Goal: Ask a question: Seek information or help from site administrators or community

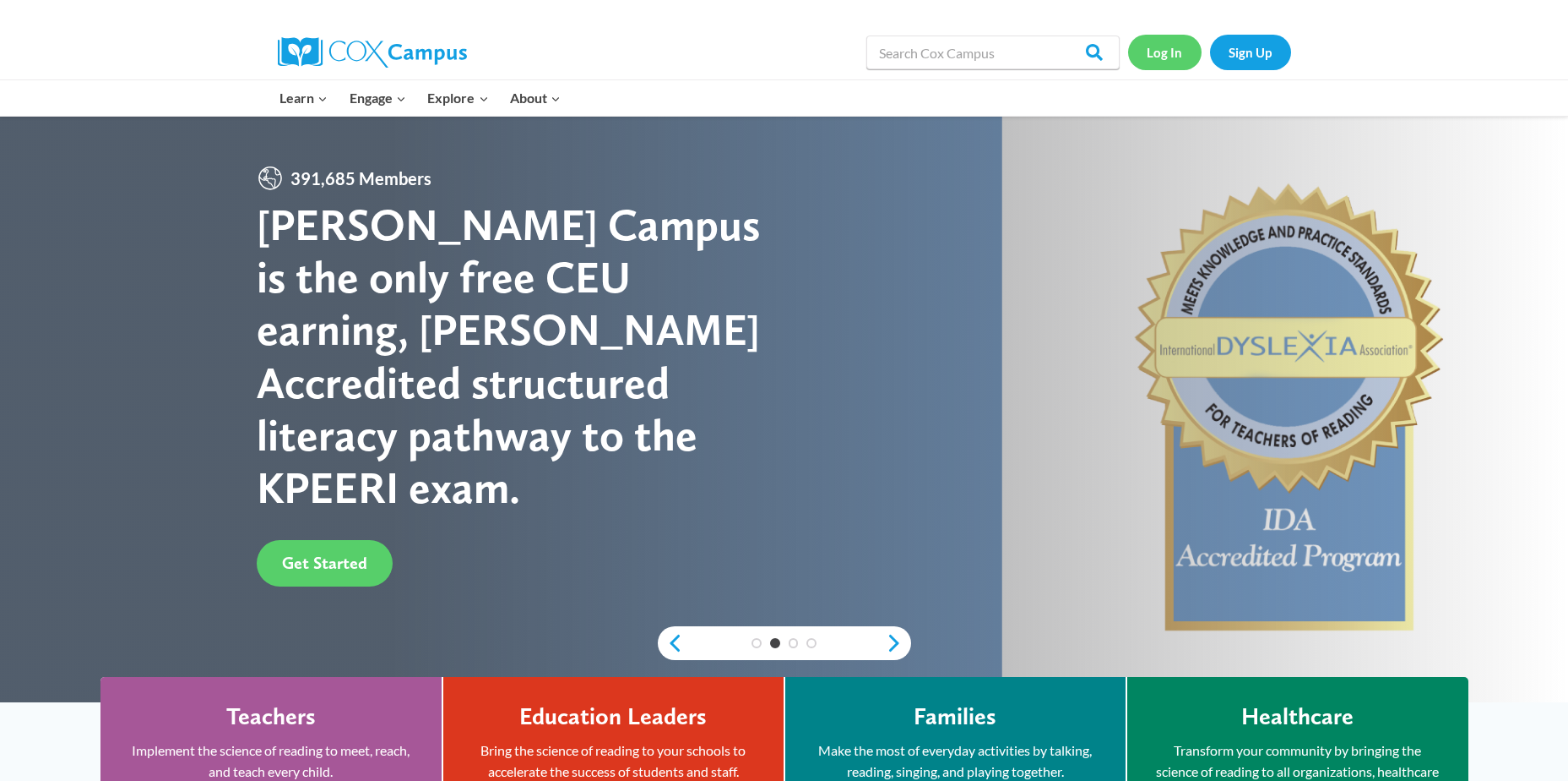
click at [1173, 54] on link "Log In" at bounding box center [1165, 52] width 74 height 35
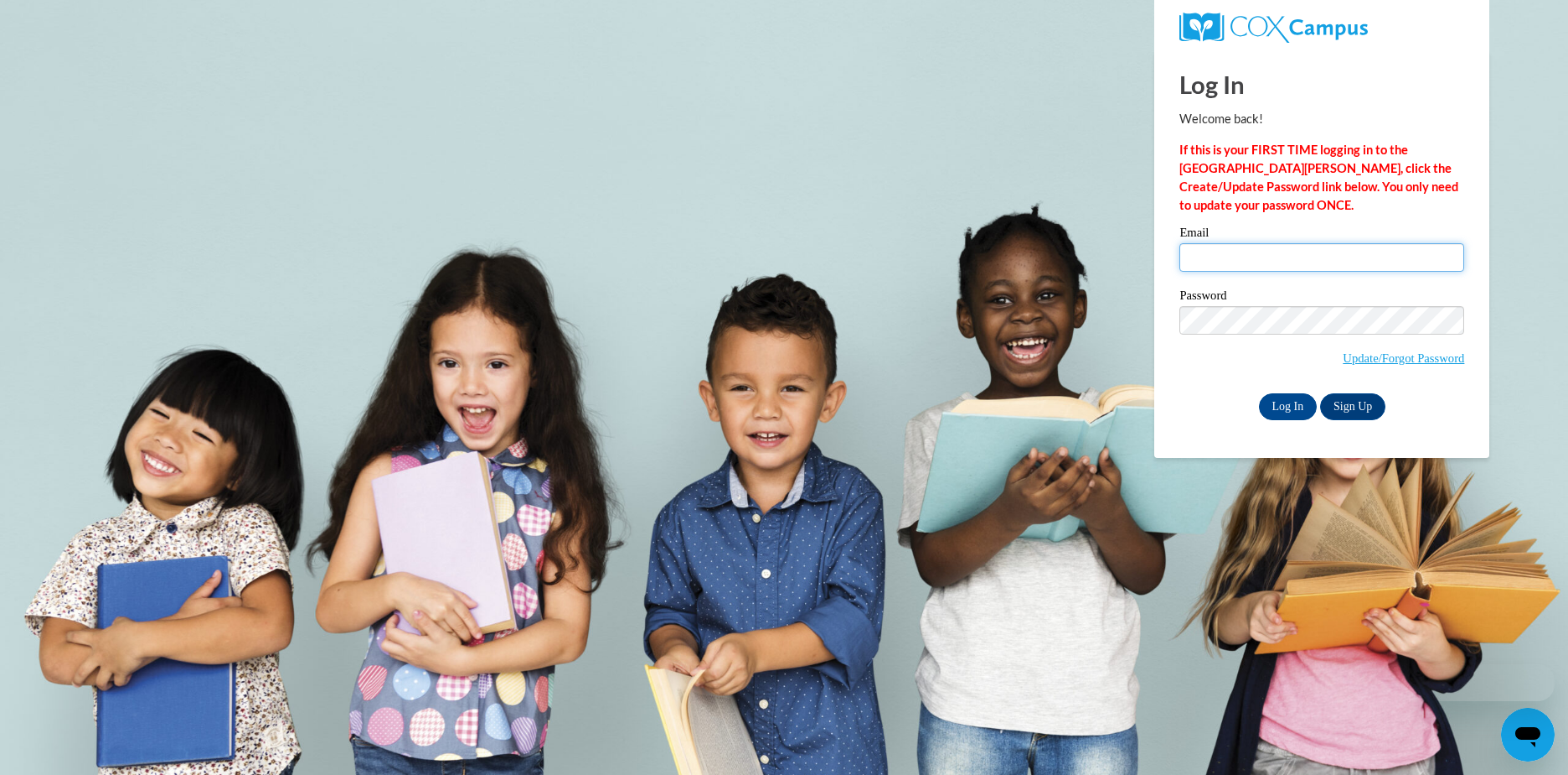
click at [1273, 256] on input "Email" at bounding box center [1322, 258] width 285 height 29
type input "sfinger@wivcs.org"
click at [1279, 402] on input "Log In" at bounding box center [1288, 406] width 59 height 27
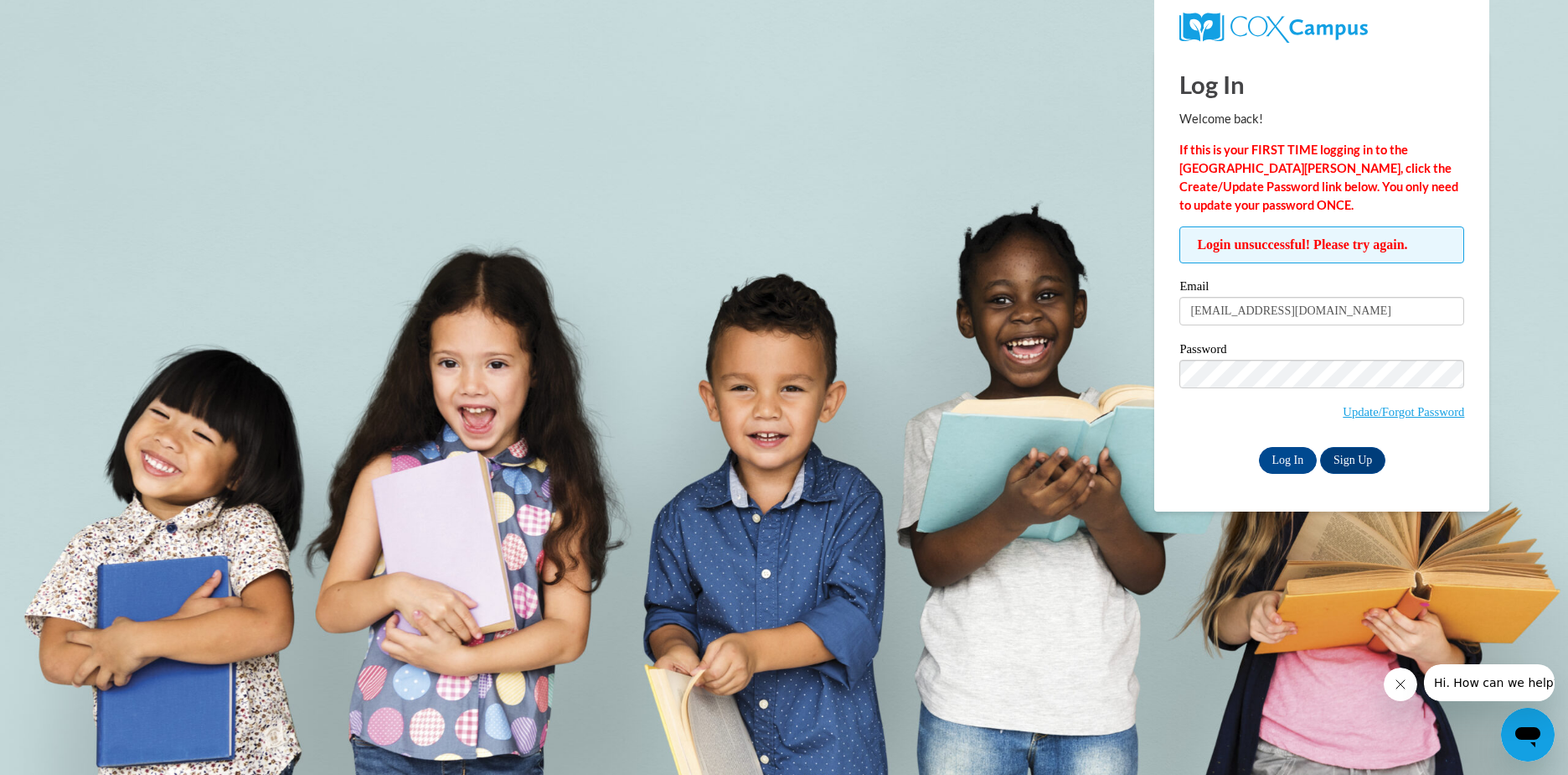
click at [1527, 736] on icon "Open messaging window" at bounding box center [1528, 736] width 25 height 20
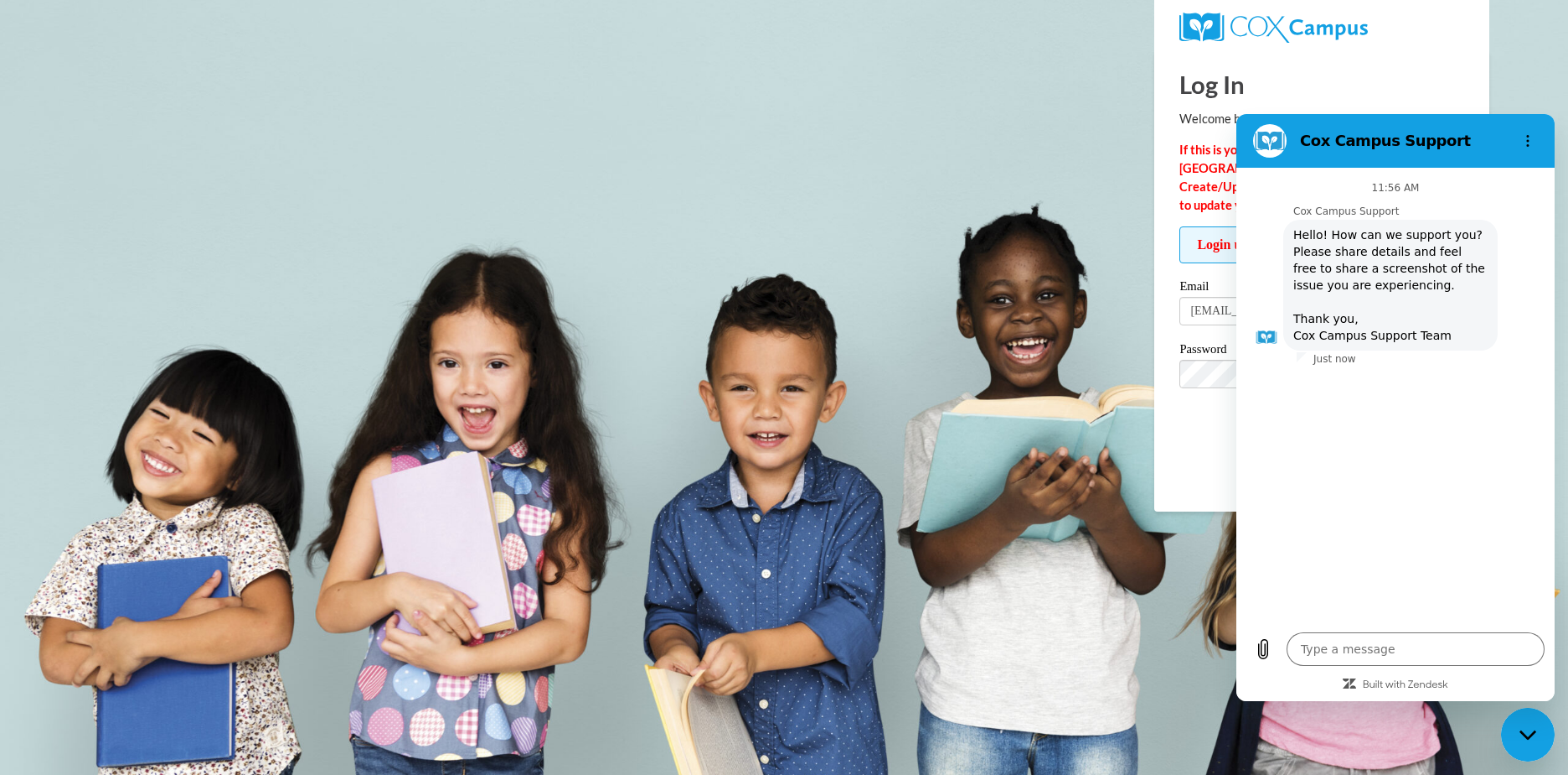
drag, startPoint x: 1497, startPoint y: 134, endPoint x: 1464, endPoint y: 150, distance: 36.7
click at [1464, 150] on div "Cox Campus Support" at bounding box center [1375, 141] width 258 height 33
click at [1523, 139] on icon "Options menu" at bounding box center [1527, 141] width 14 height 14
click at [1519, 729] on icon "Close messaging window" at bounding box center [1528, 734] width 18 height 11
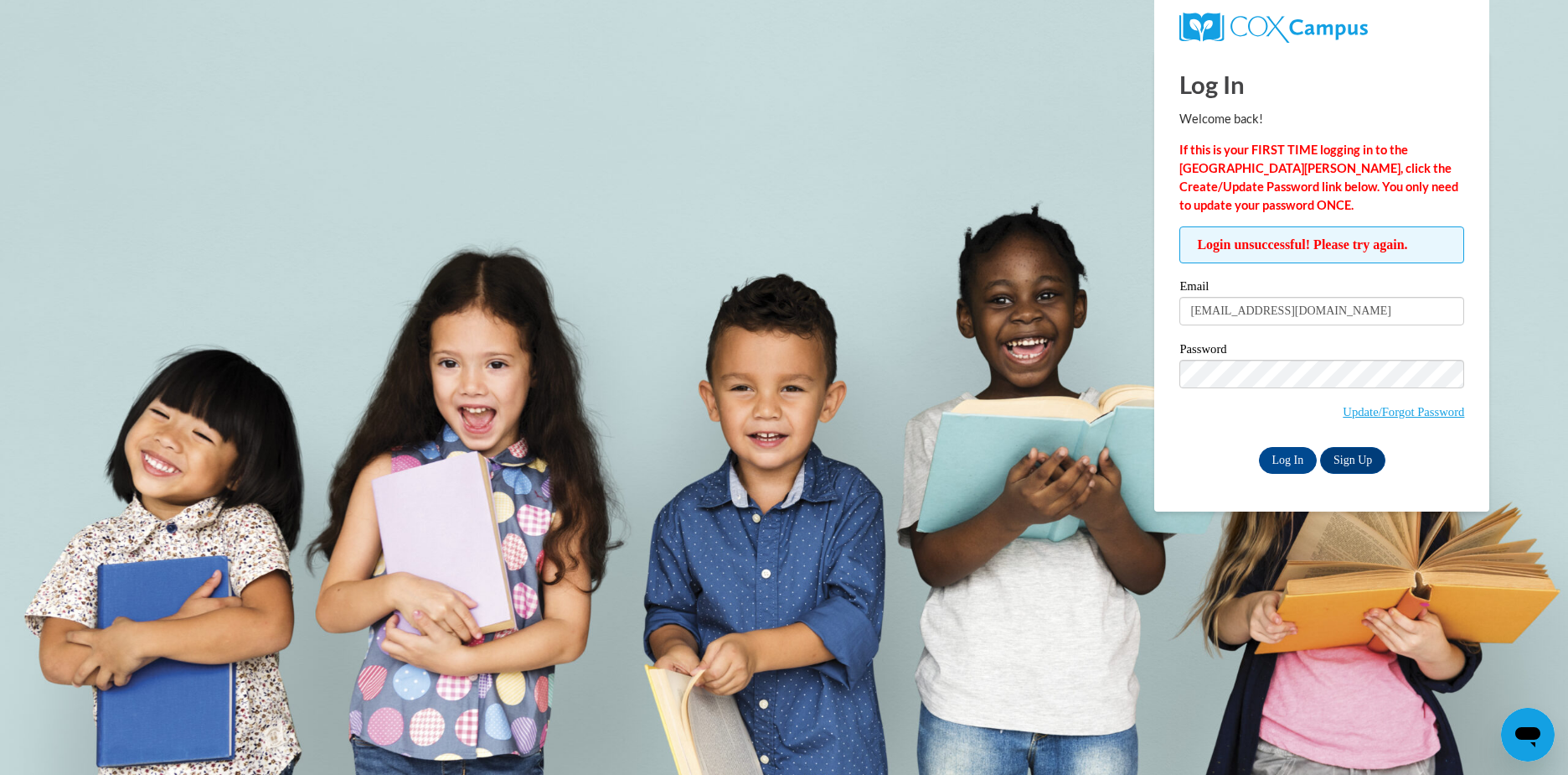
click at [1540, 726] on icon "Open messaging window" at bounding box center [1527, 734] width 30 height 30
type textarea "x"
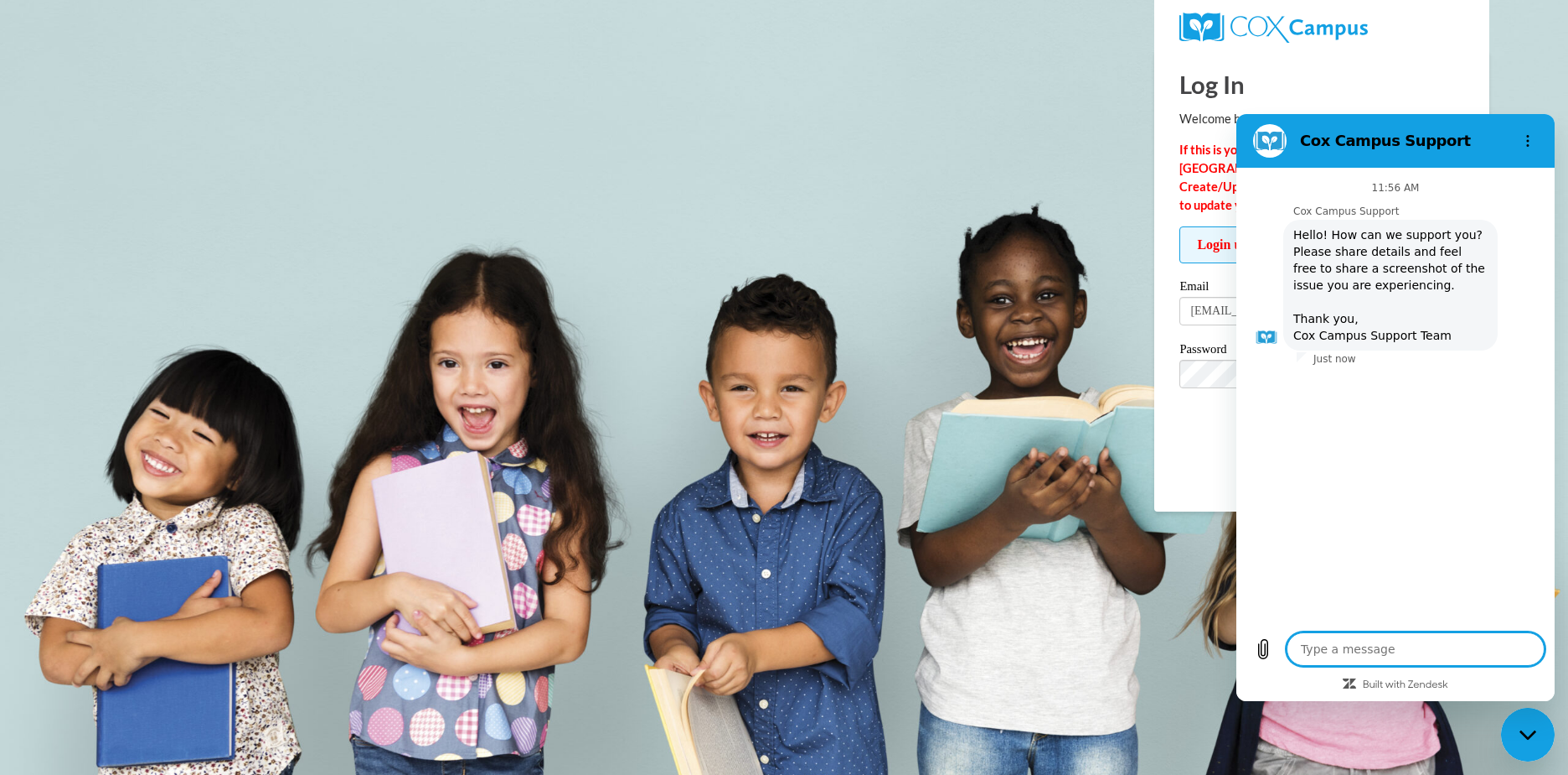
click at [1431, 657] on textarea at bounding box center [1416, 648] width 258 height 33
type textarea "I"
type textarea "x"
type textarea "I"
type textarea "x"
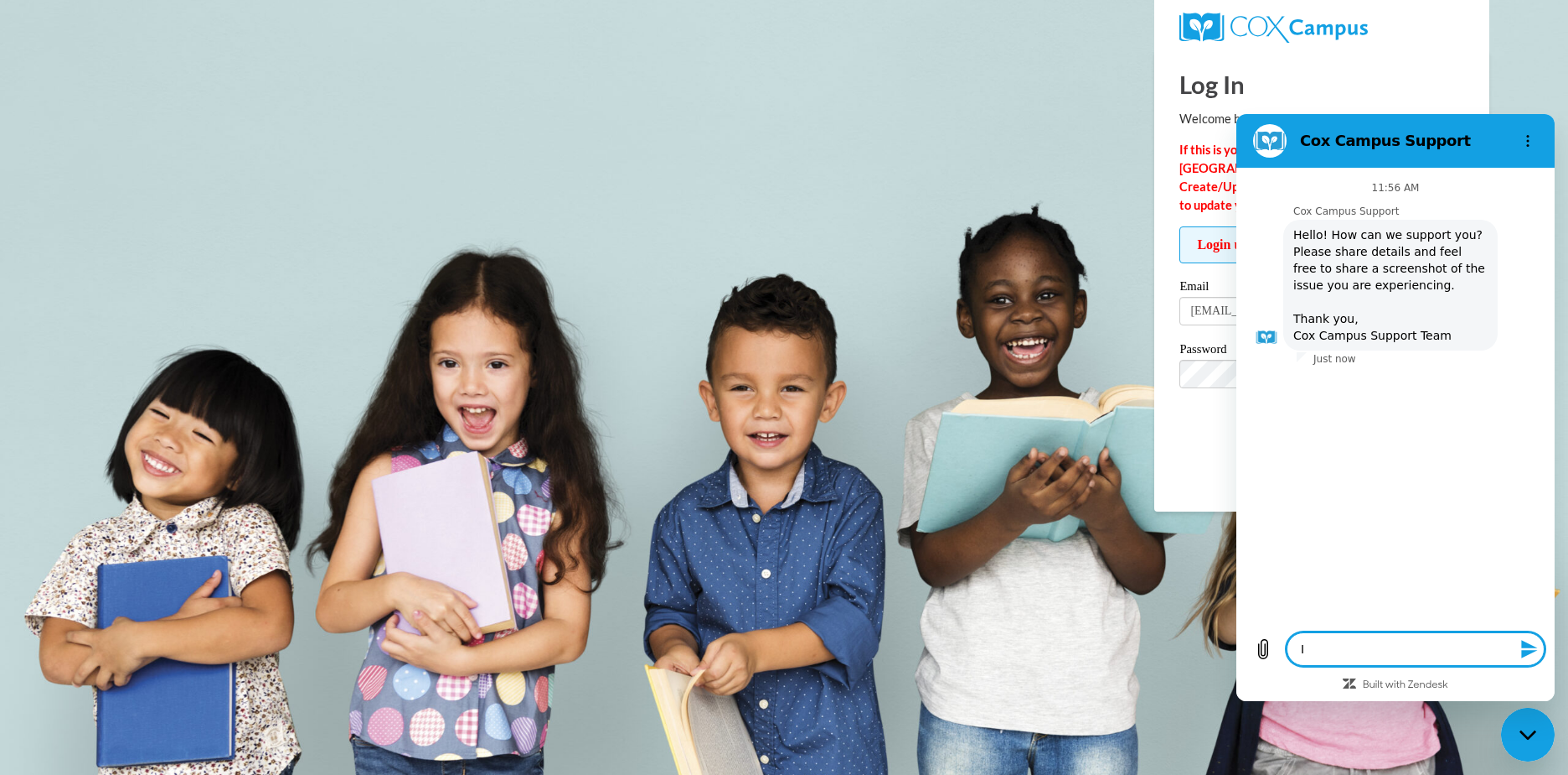
type textarea "I h"
type textarea "x"
type textarea "I ha"
type textarea "x"
type textarea "I hav"
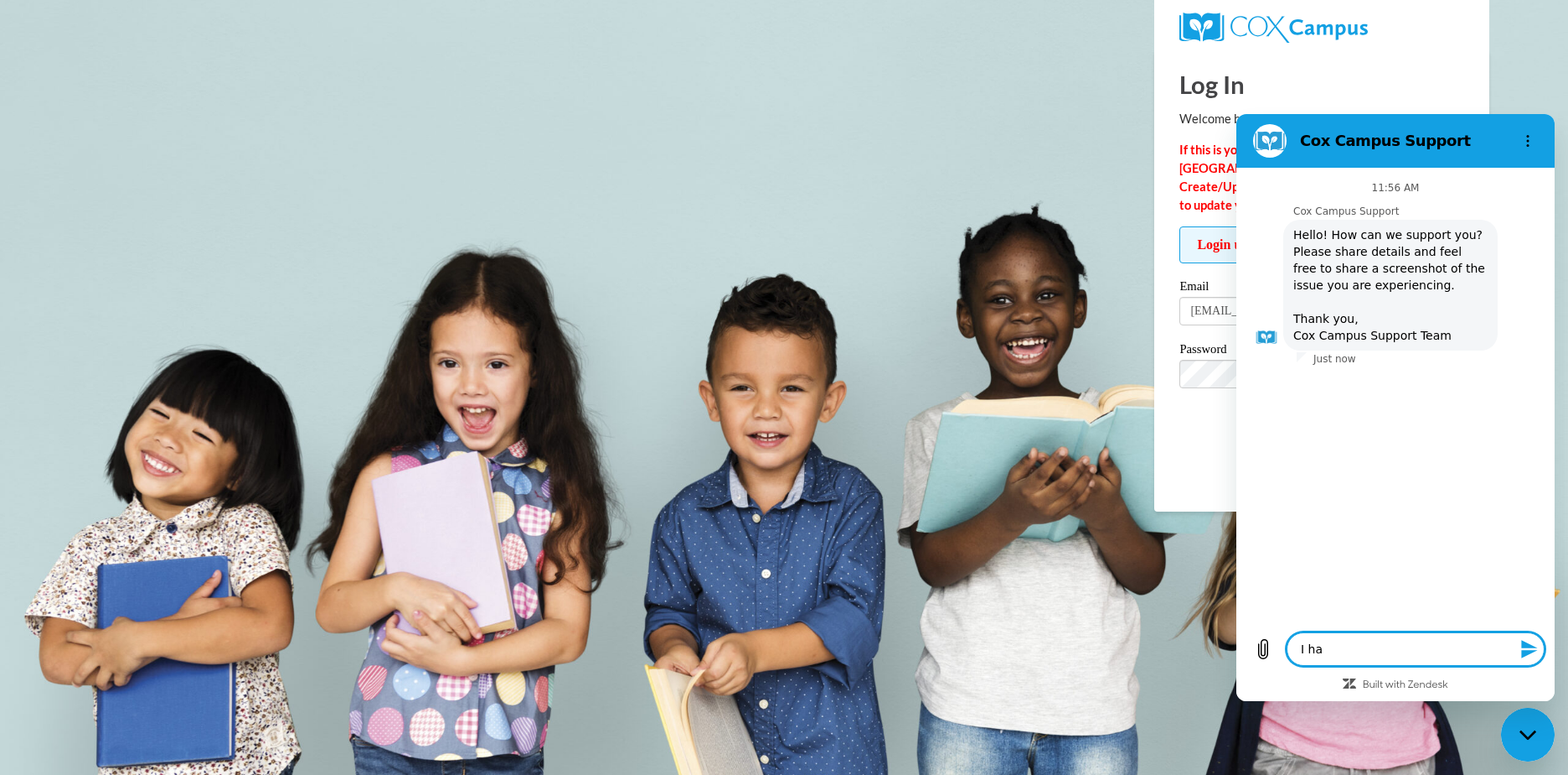
type textarea "x"
type textarea "I have"
type textarea "x"
type textarea "I have"
type textarea "x"
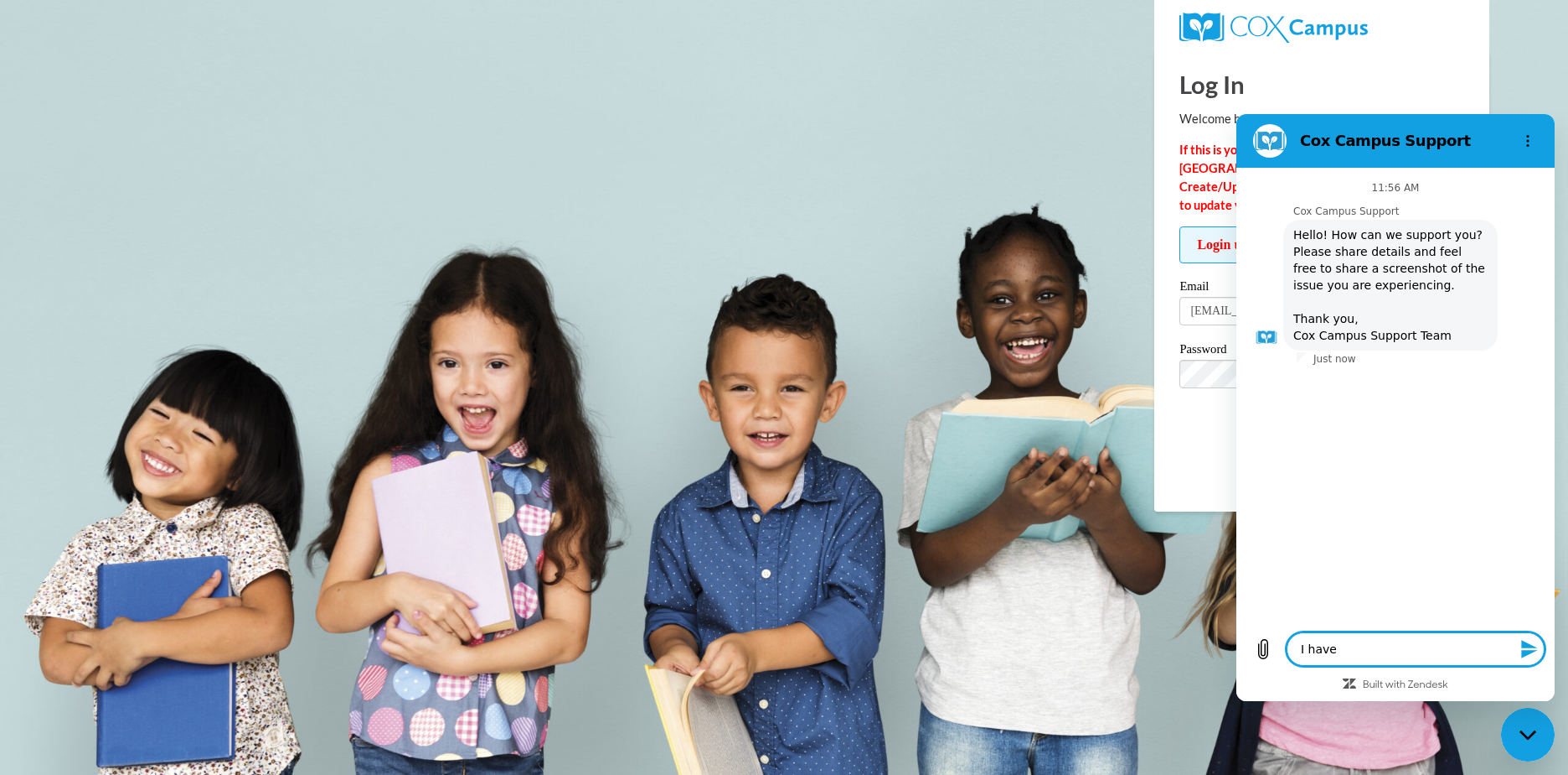
type textarea "I have r"
type textarea "x"
type textarea "I have re"
type textarea "x"
type textarea "I have res"
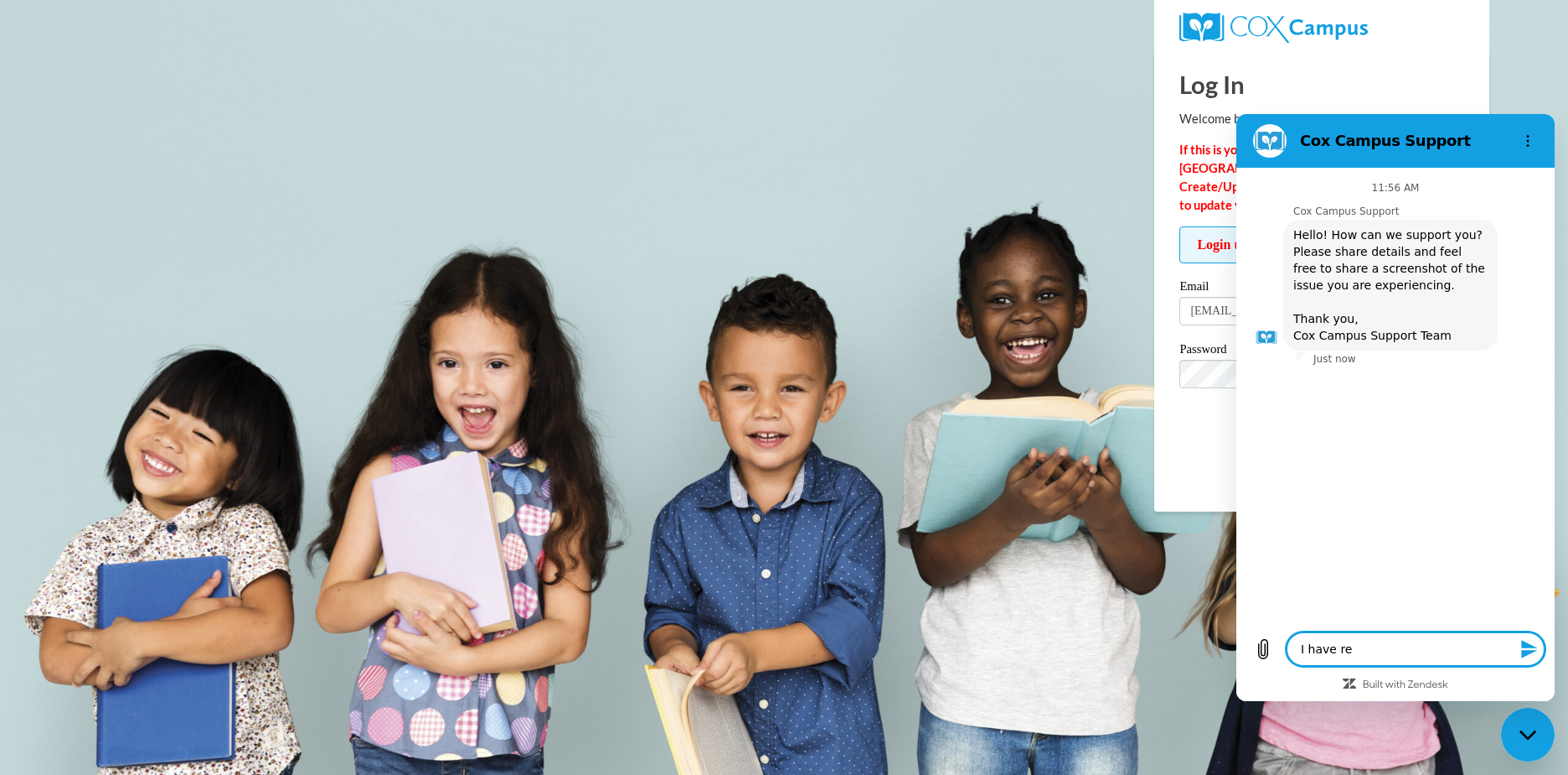
type textarea "x"
type textarea "I have rese"
type textarea "x"
type textarea "I have reset"
type textarea "x"
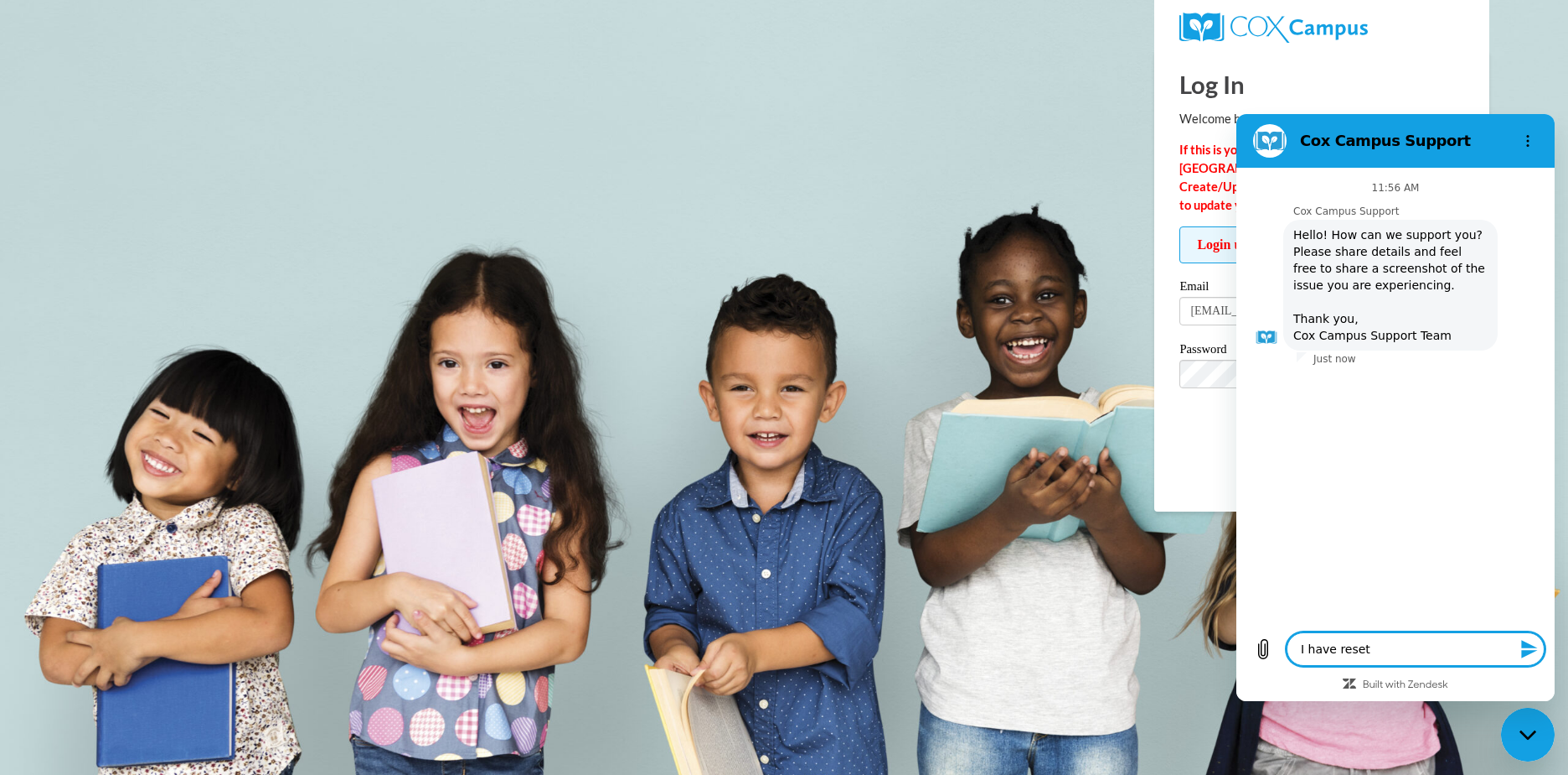
type textarea "I have reset"
type textarea "x"
type textarea "I have reset m"
type textarea "x"
type textarea "I have reset my"
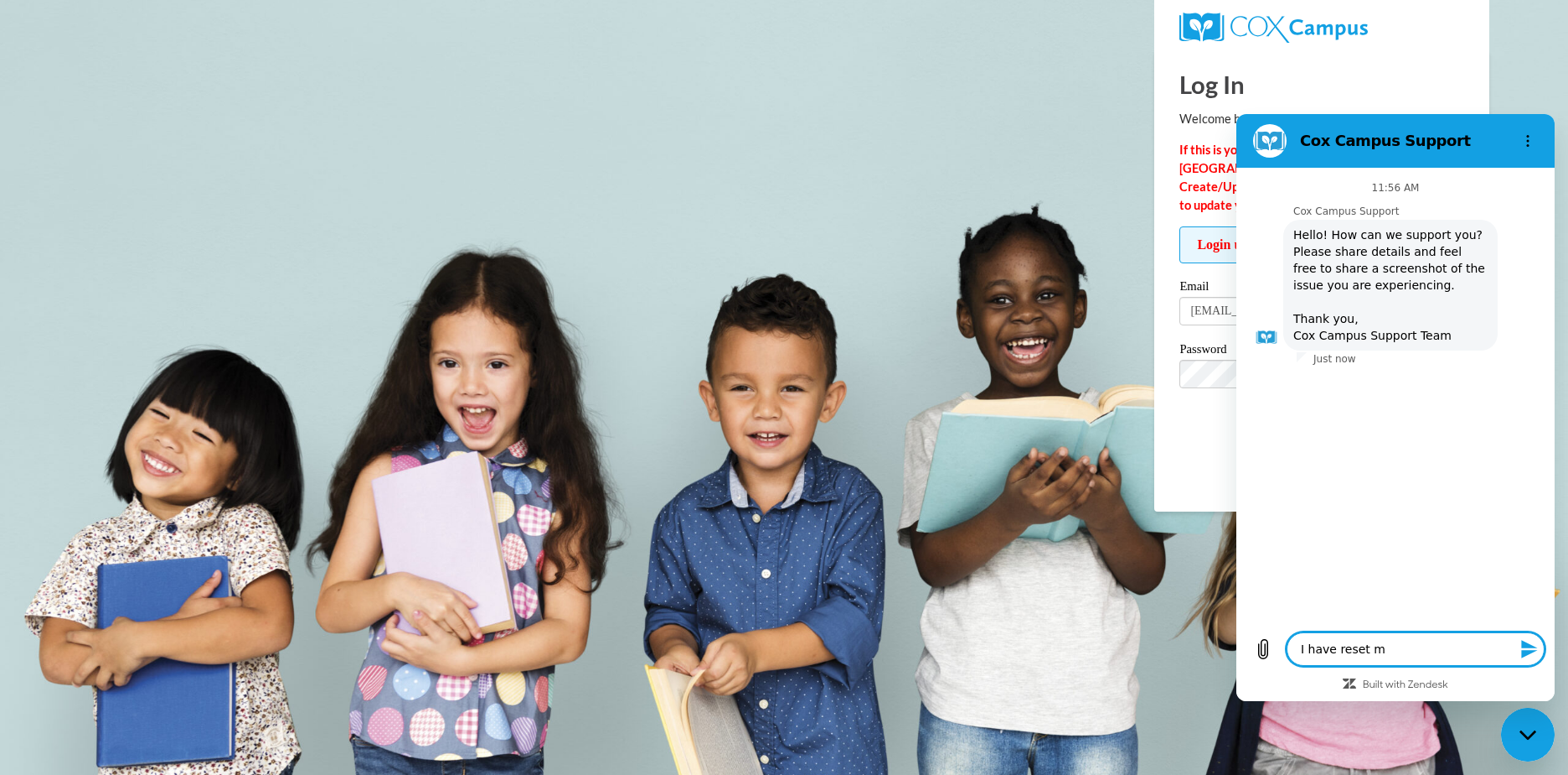
type textarea "x"
type textarea "I have reset my"
type textarea "x"
type textarea "I have reset my p"
type textarea "x"
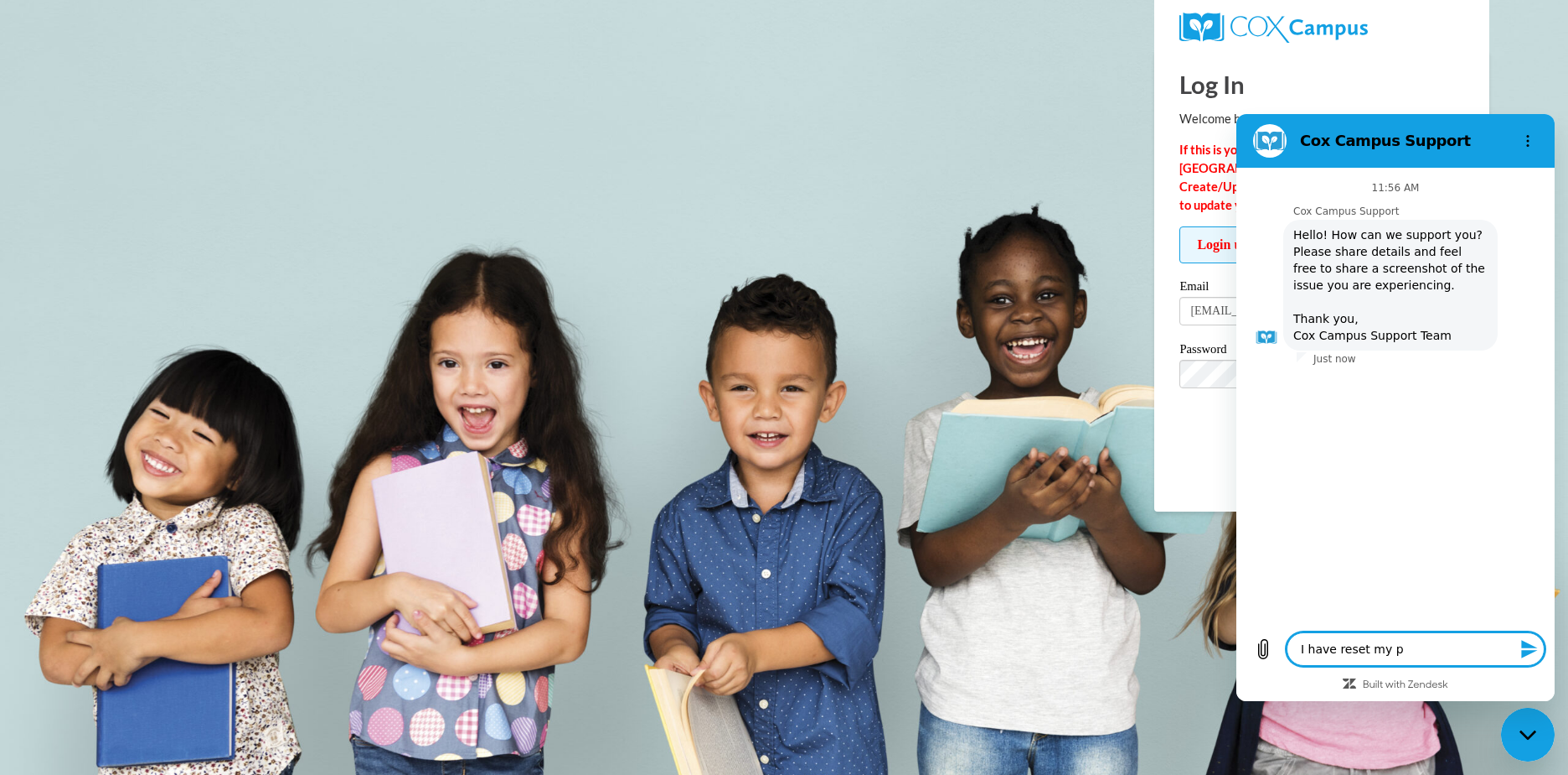
type textarea "I have reset my pa"
type textarea "x"
type textarea "I have reset my pas"
type textarea "x"
type textarea "I have reset my pass"
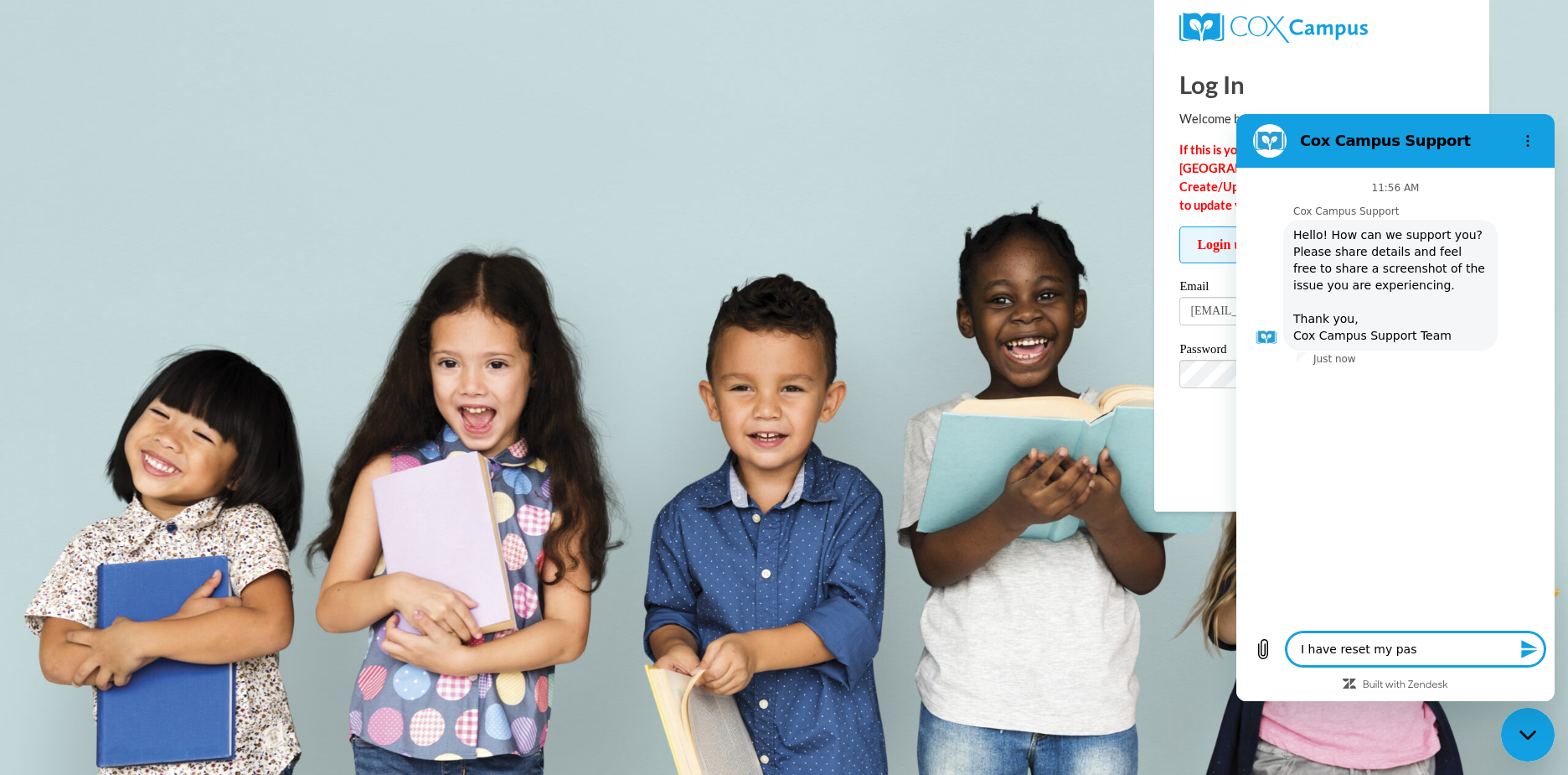
type textarea "x"
type textarea "I have reset my passw"
type textarea "x"
type textarea "I have reset my passwo"
type textarea "x"
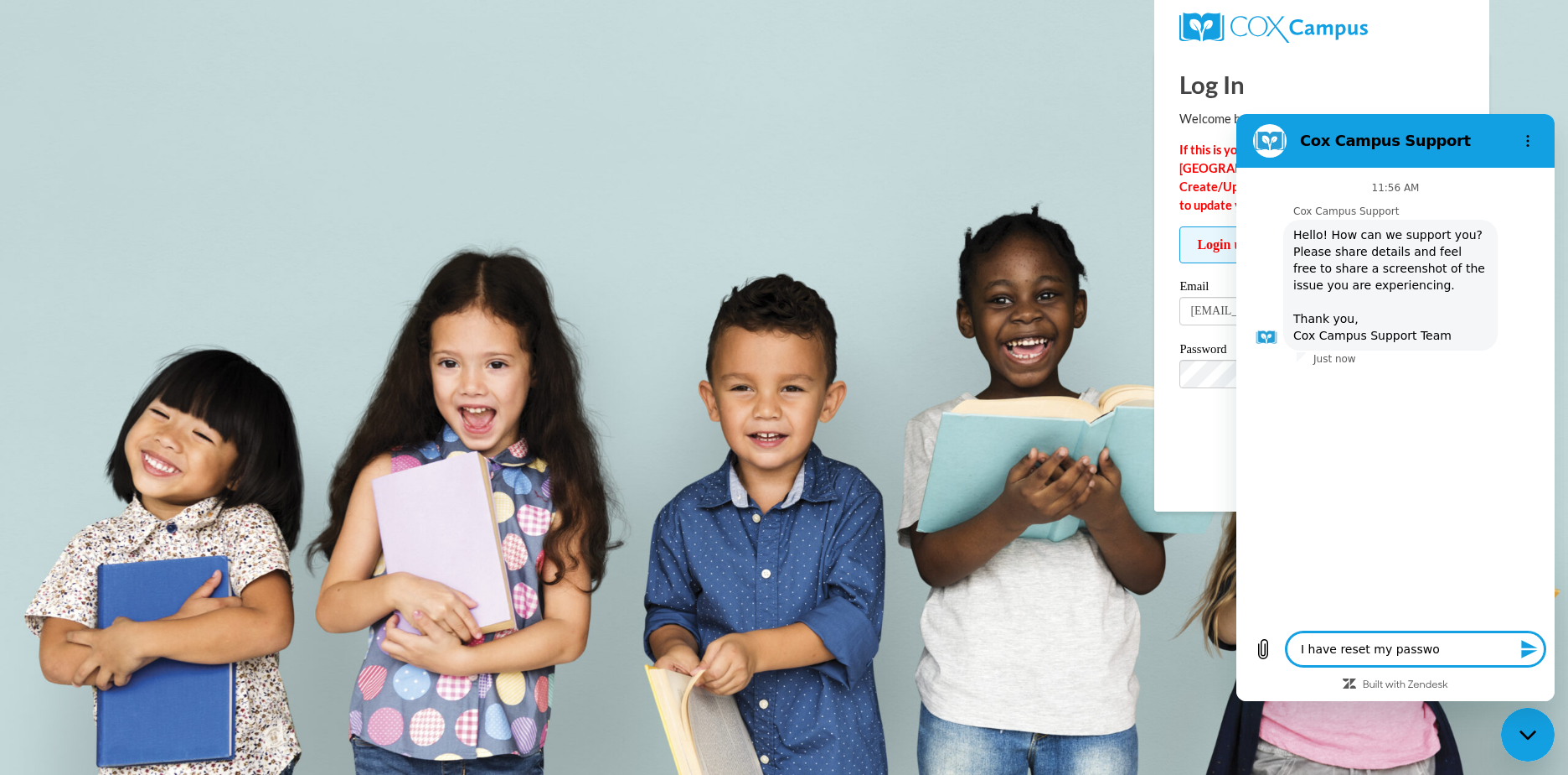
type textarea "I have reset my passwor"
type textarea "x"
type textarea "I have reset my password"
type textarea "x"
type textarea "I have reset my password"
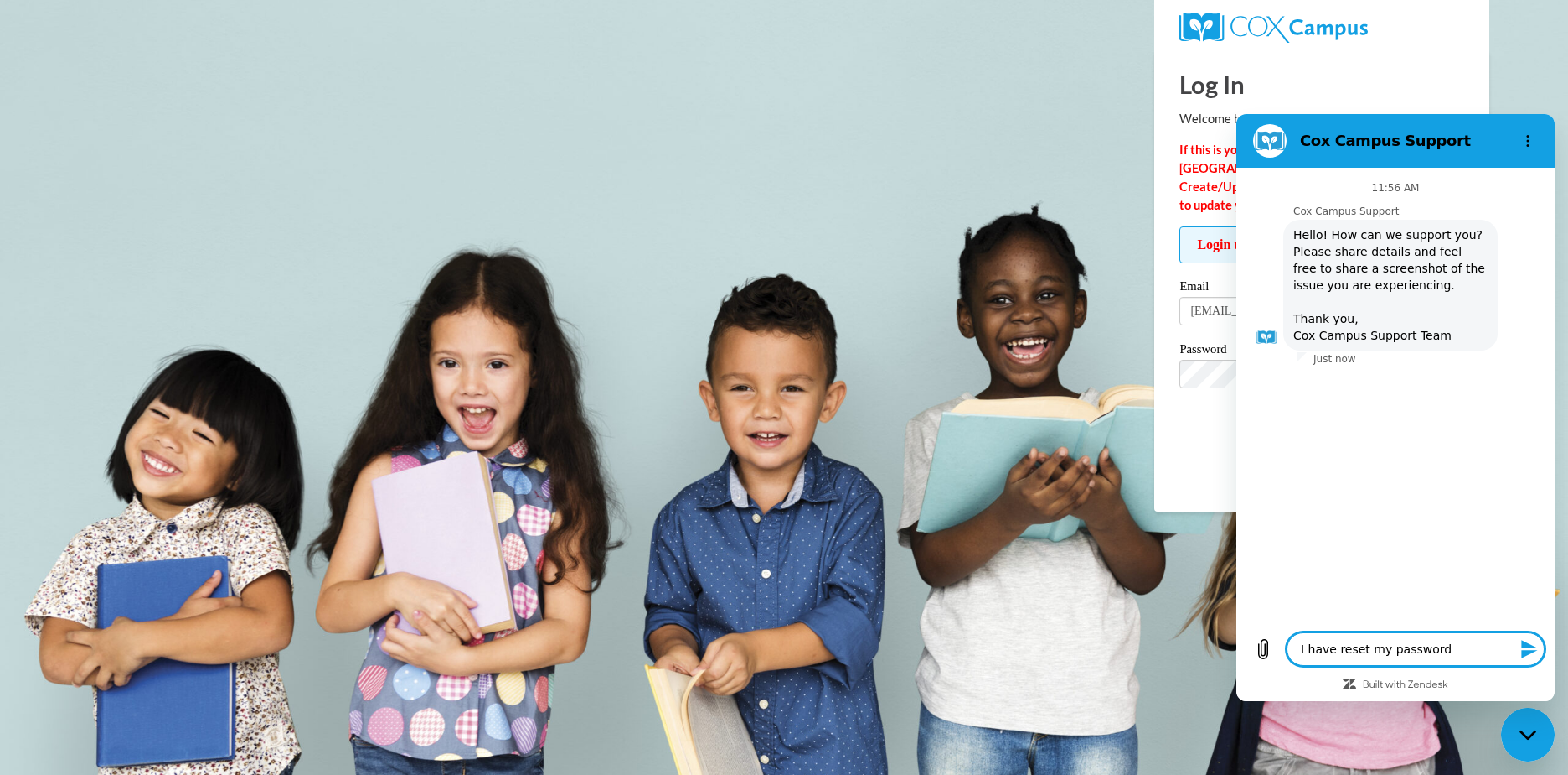
type textarea "x"
type textarea "I have reset my password a"
type textarea "x"
type textarea "I have reset my password an"
type textarea "x"
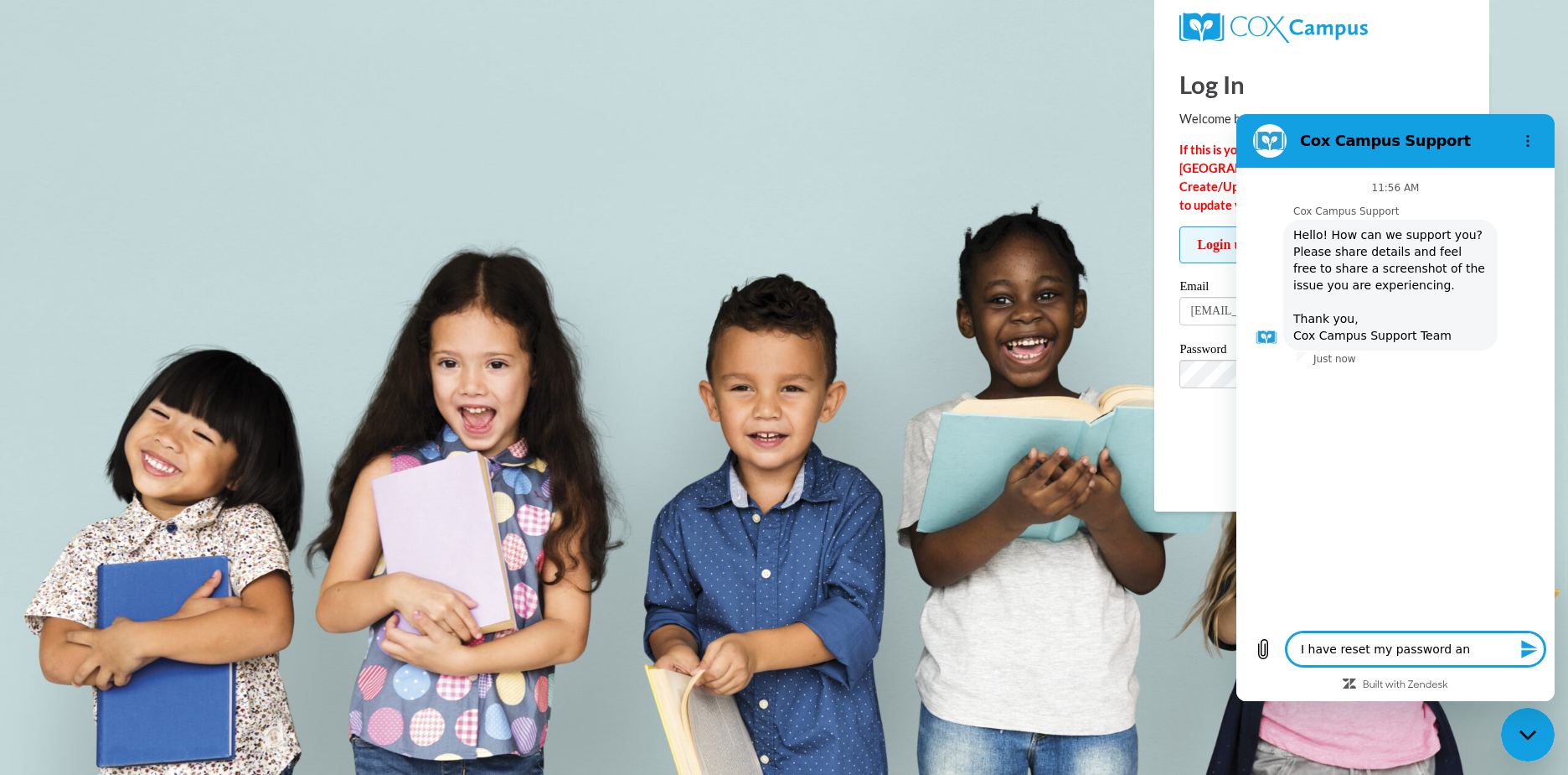
type textarea "I have reset my password and"
type textarea "x"
type textarea "I have reset my password and"
type textarea "x"
type textarea "I have reset my password and I"
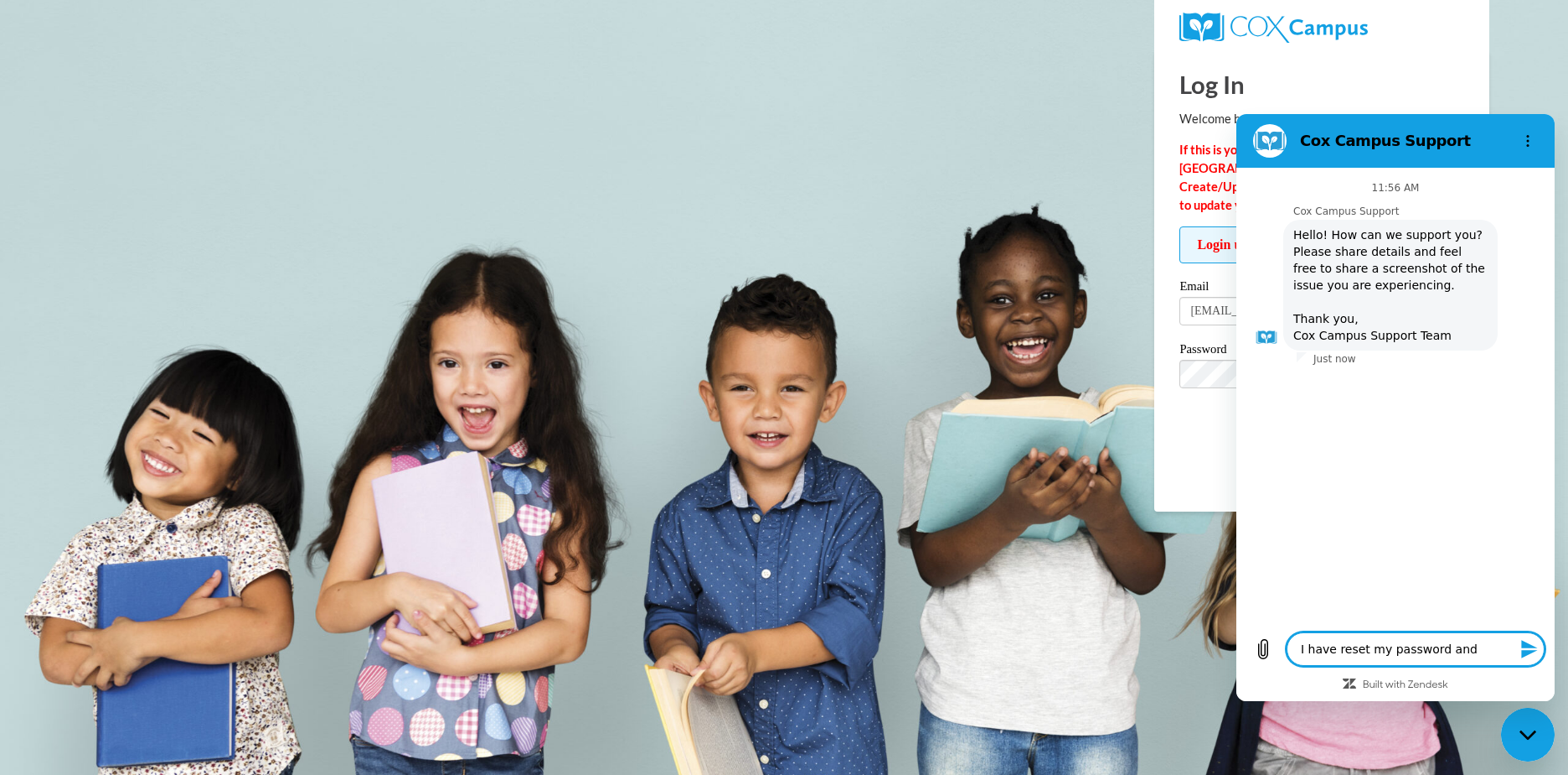
type textarea "x"
type textarea "I have reset my password and I"
type textarea "x"
type textarea "I have reset my password and I s"
type textarea "x"
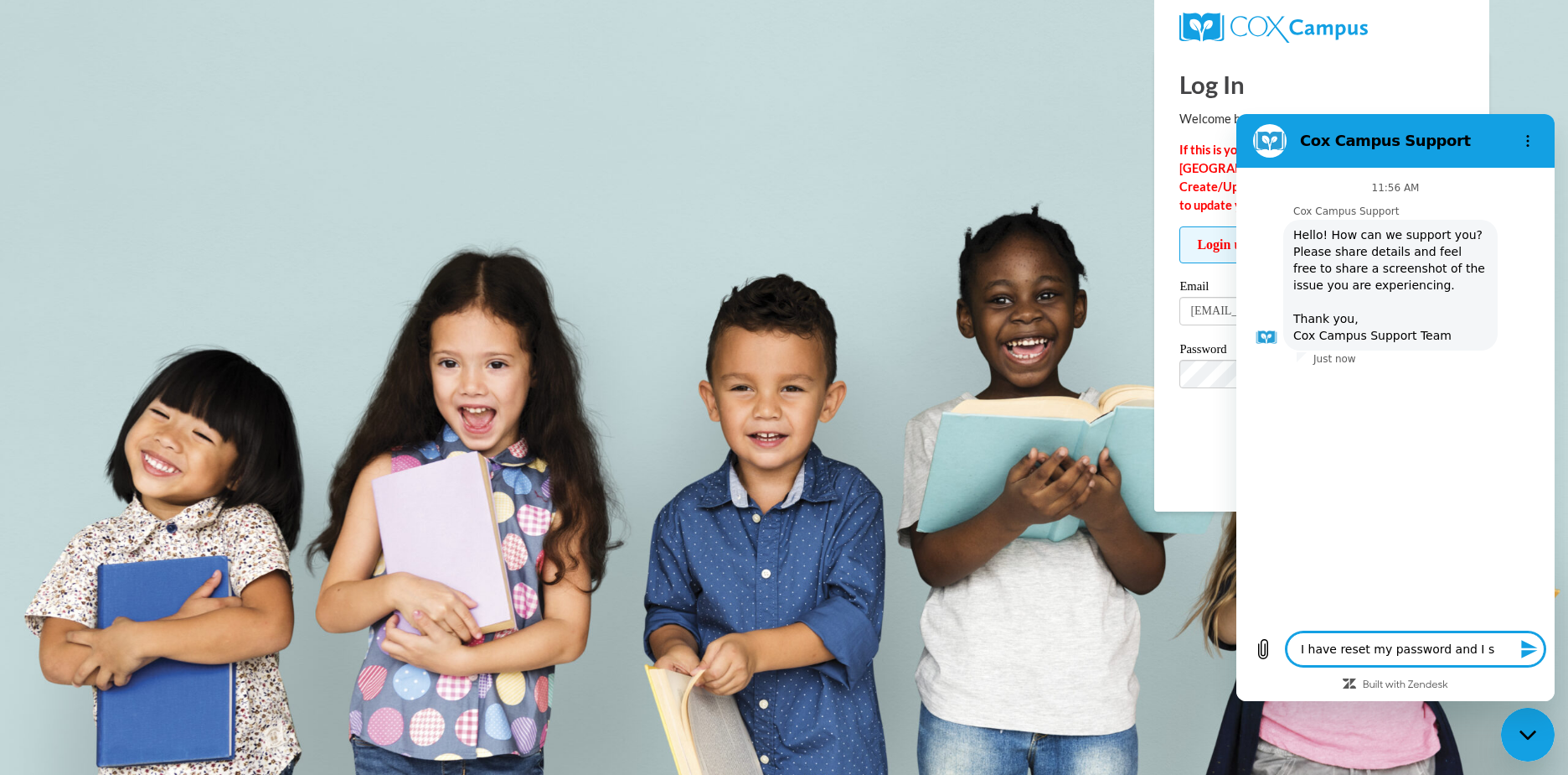
type textarea "I have reset my password and I st"
type textarea "x"
type textarea "I have reset my password and I sti"
type textarea "x"
type textarea "I have reset my password and I stil"
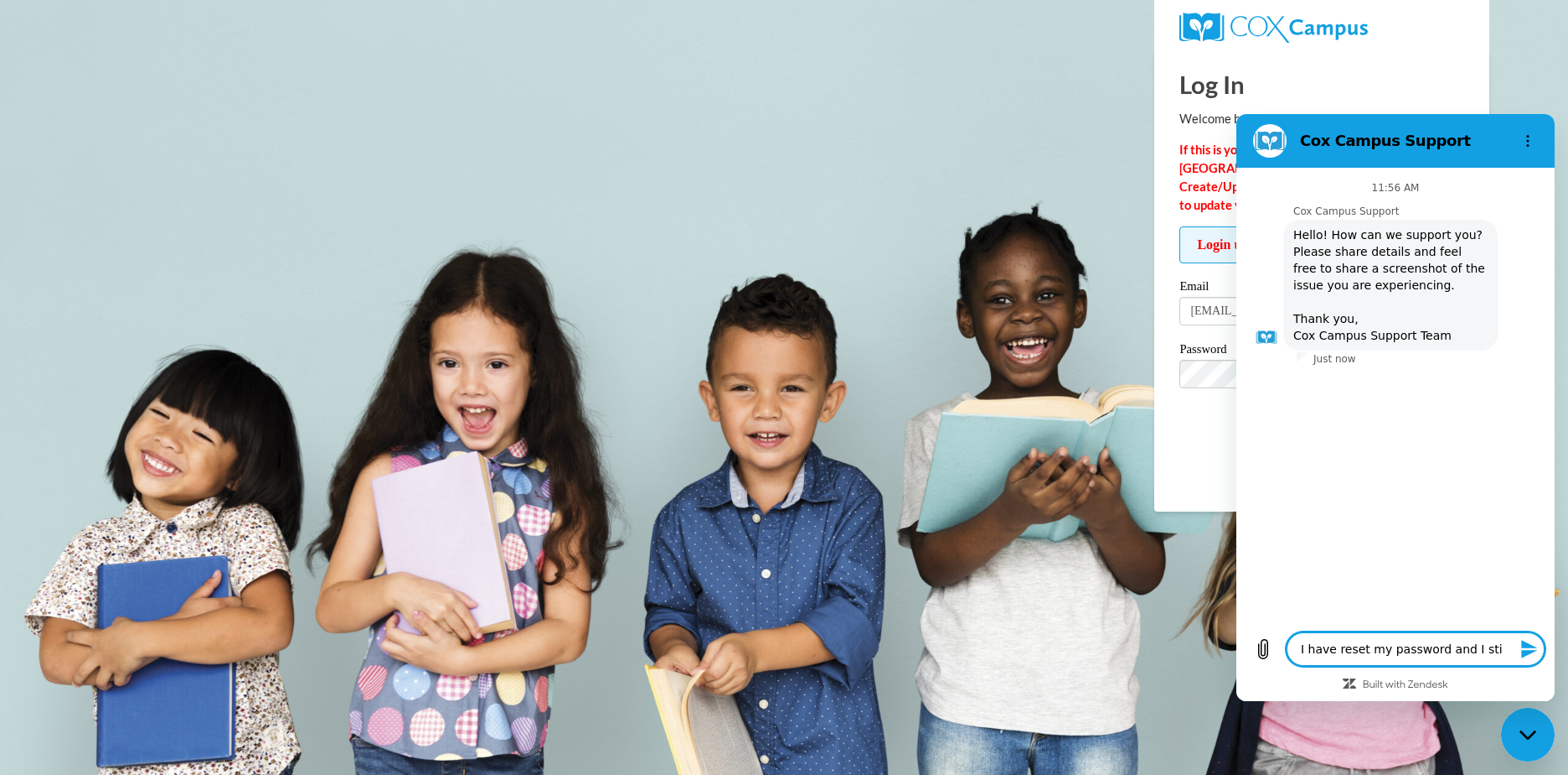
type textarea "x"
type textarea "I have reset my password and I still"
type textarea "x"
type textarea "I have reset my password and I still"
type textarea "x"
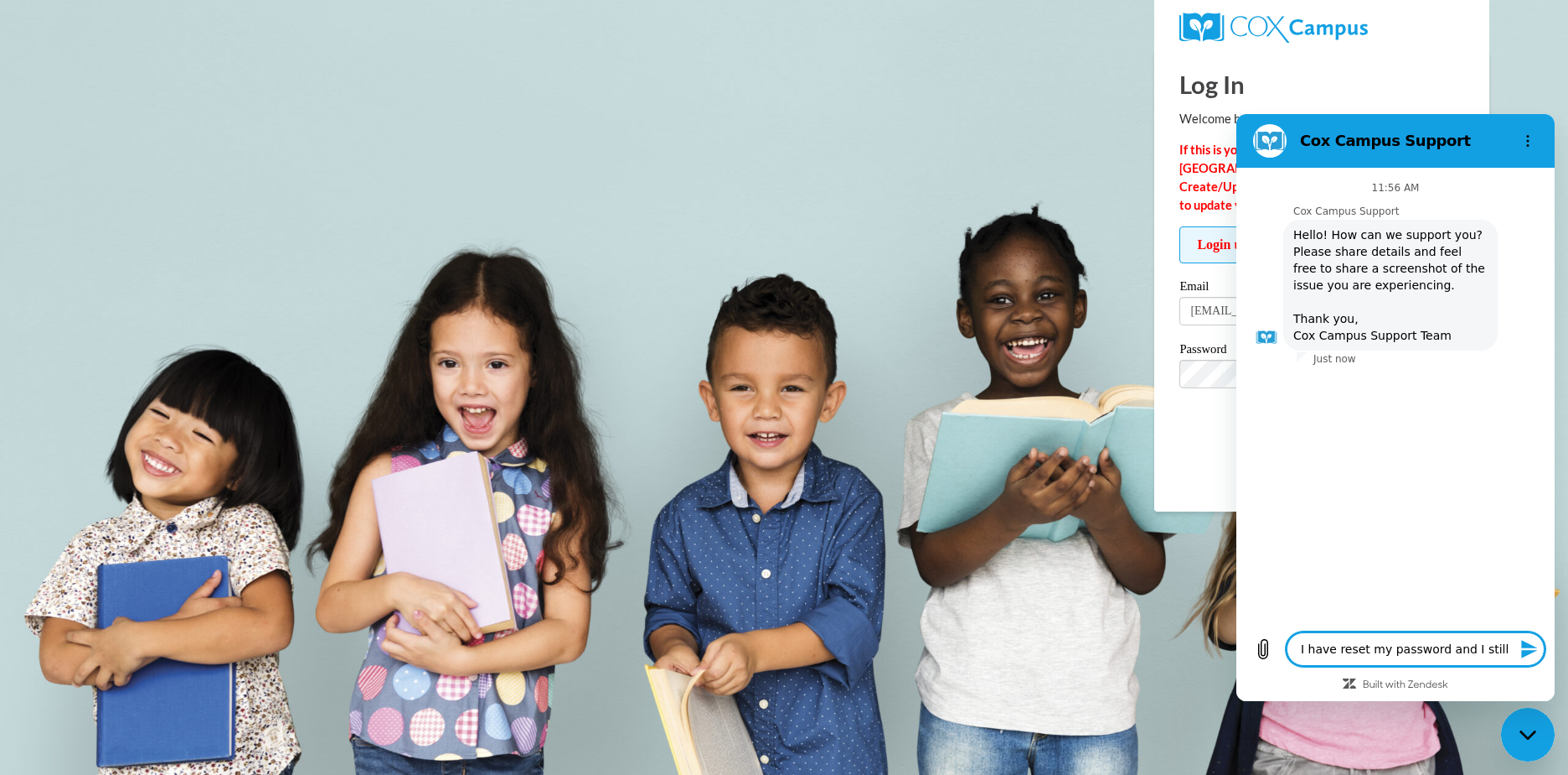
type textarea "I have reset my password and I still c"
type textarea "x"
type textarea "I have reset my password and I still ca"
type textarea "x"
type textarea "I have reset my password and I still can"
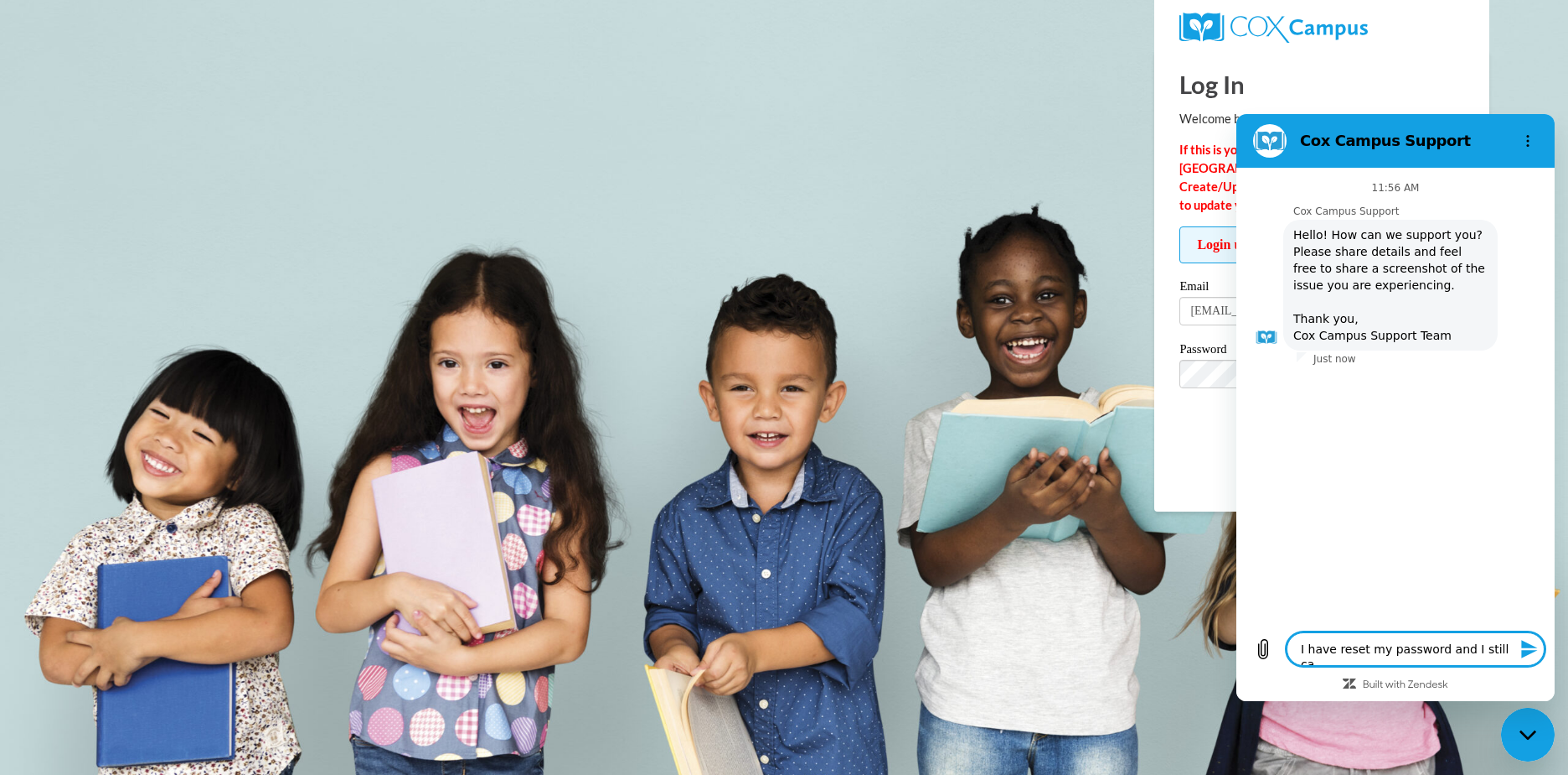
type textarea "x"
type textarea "I have reset my password and I still cann"
type textarea "x"
type textarea "I have reset my password and I still canno"
type textarea "x"
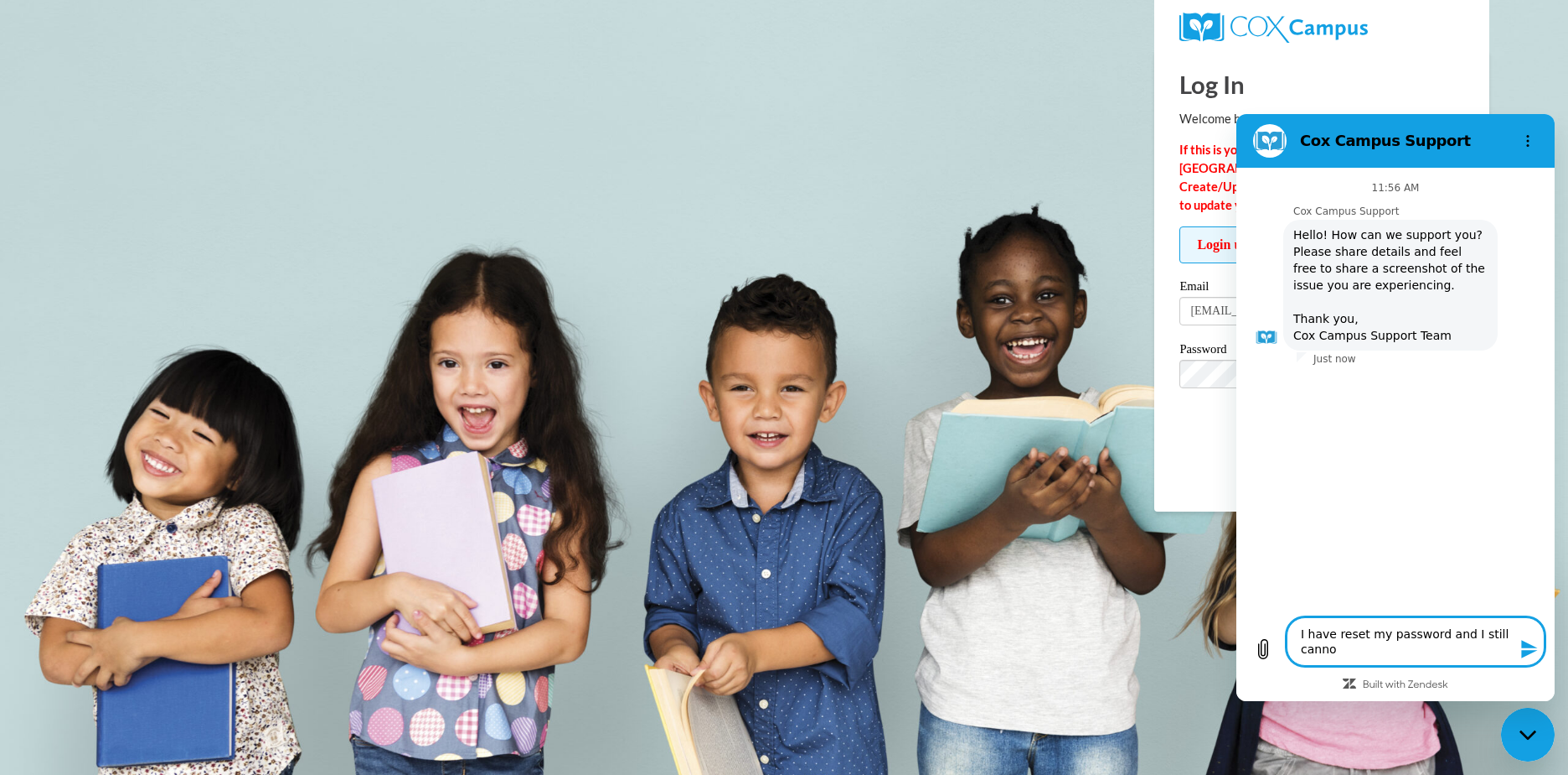
type textarea "I have reset my password and I still cannot"
type textarea "x"
type textarea "I have reset my password and I still cannot"
type textarea "x"
type textarea "I have reset my password and I still cannot l"
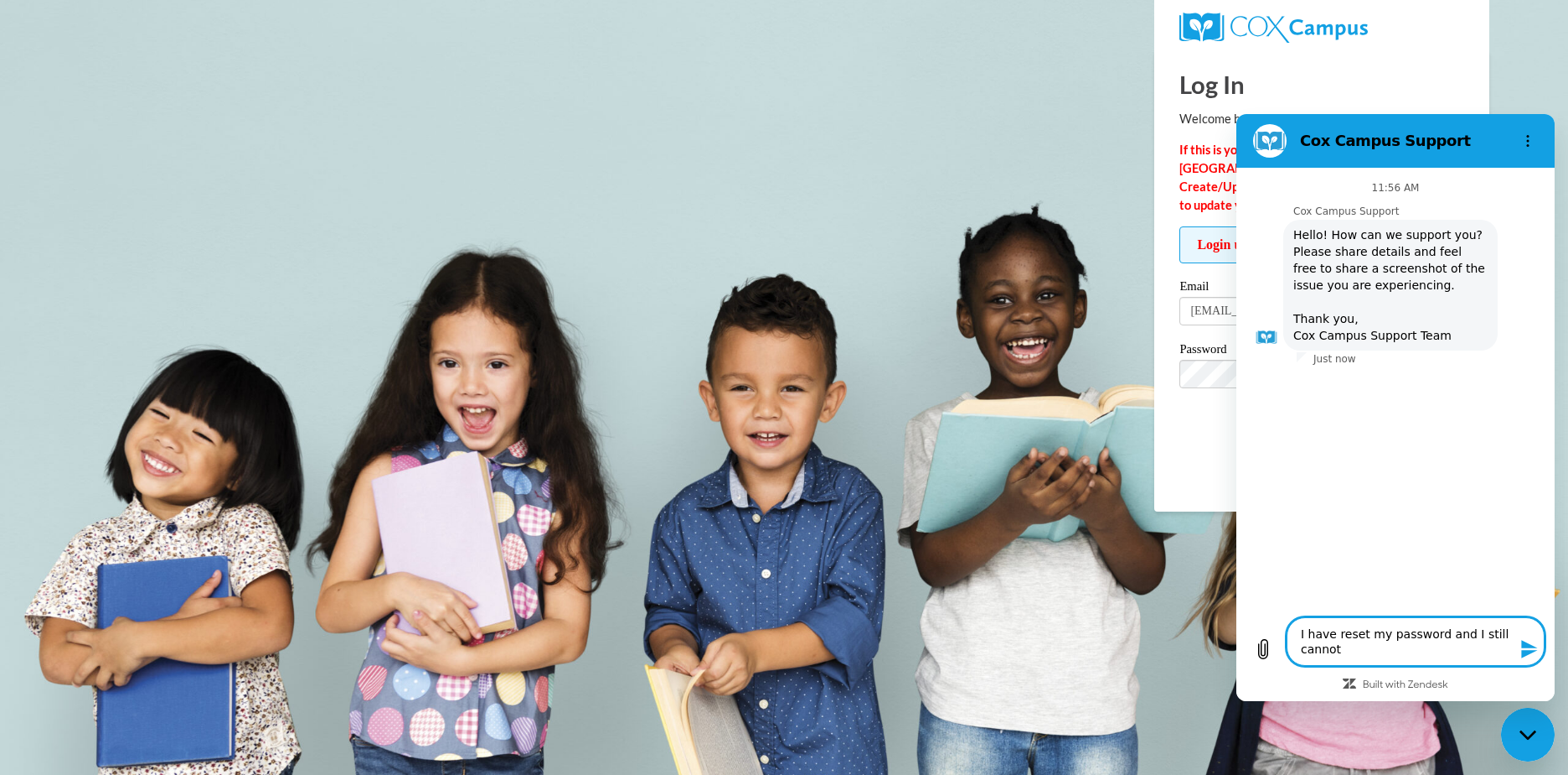
type textarea "x"
type textarea "I have reset my password and I still cannot lo"
type textarea "x"
type textarea "I have reset my password and I still cannot log"
type textarea "x"
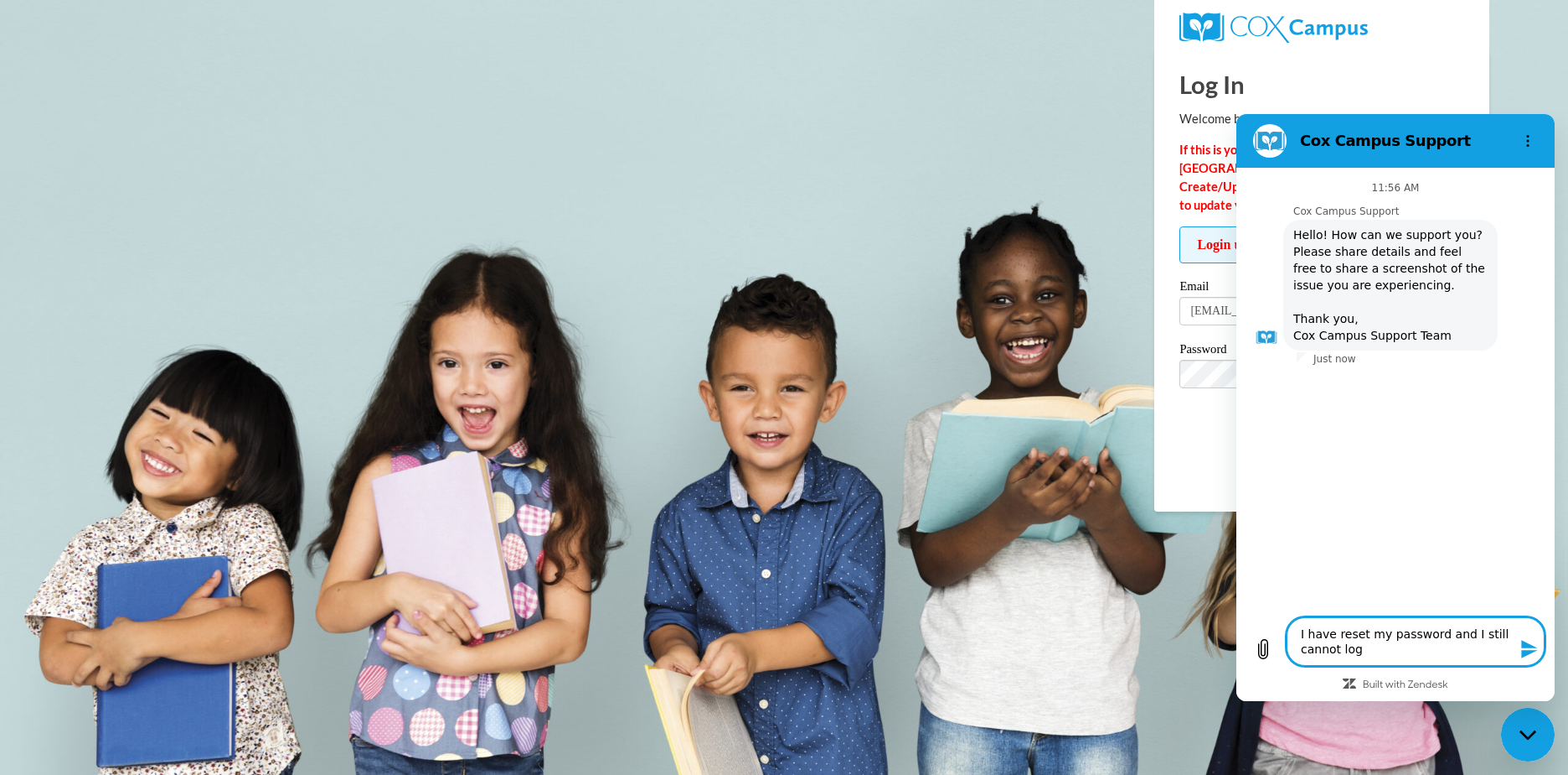
type textarea "I have reset my password and I still cannot log"
type textarea "x"
type textarea "I have reset my password and I still cannot log i"
type textarea "x"
type textarea "I have reset my password and I still cannot log in"
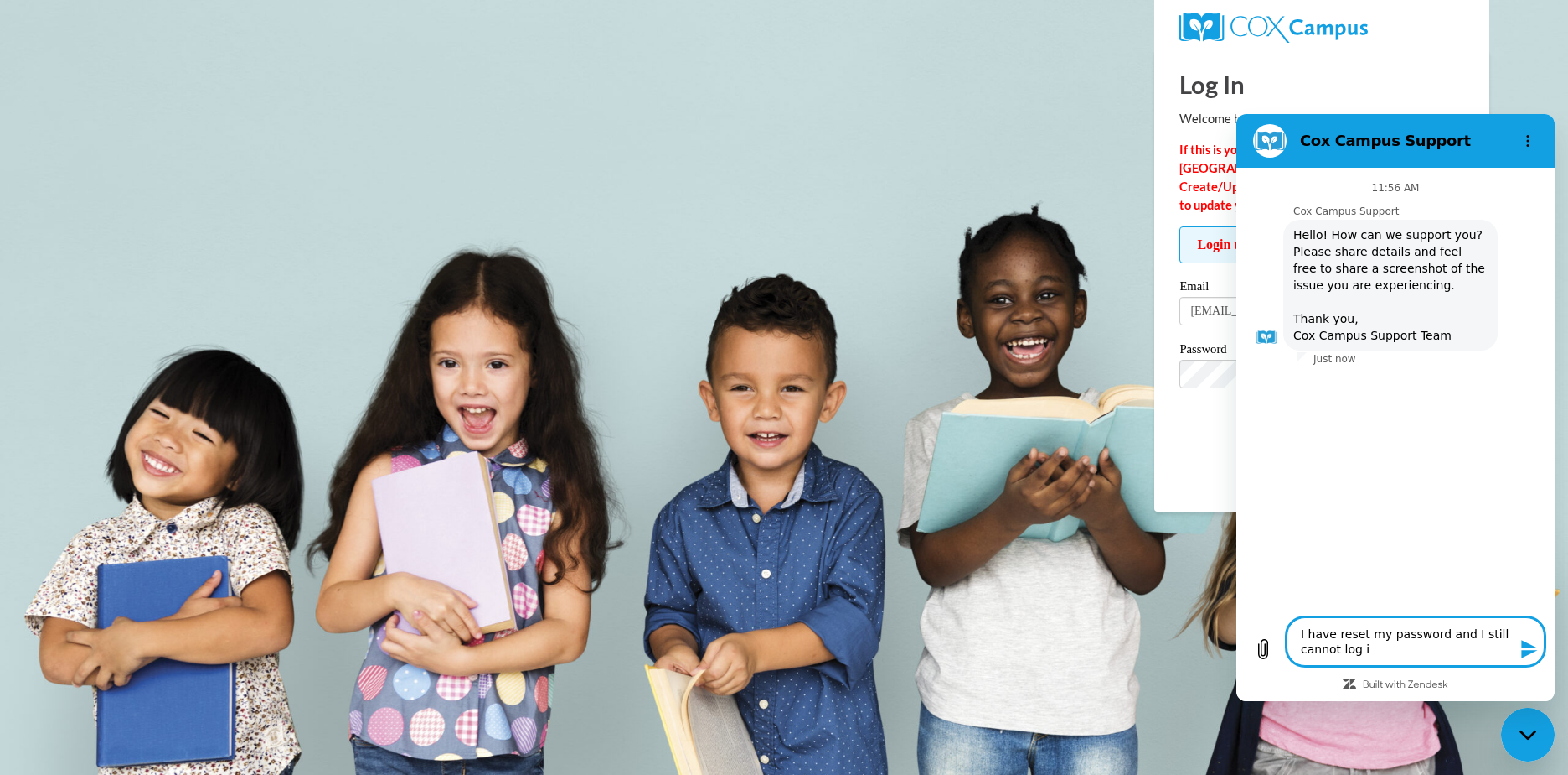
type textarea "x"
type textarea "I have reset my password and I still cannot log in."
type textarea "x"
type textarea "I have reset my password and I still cannot log in."
type textarea "x"
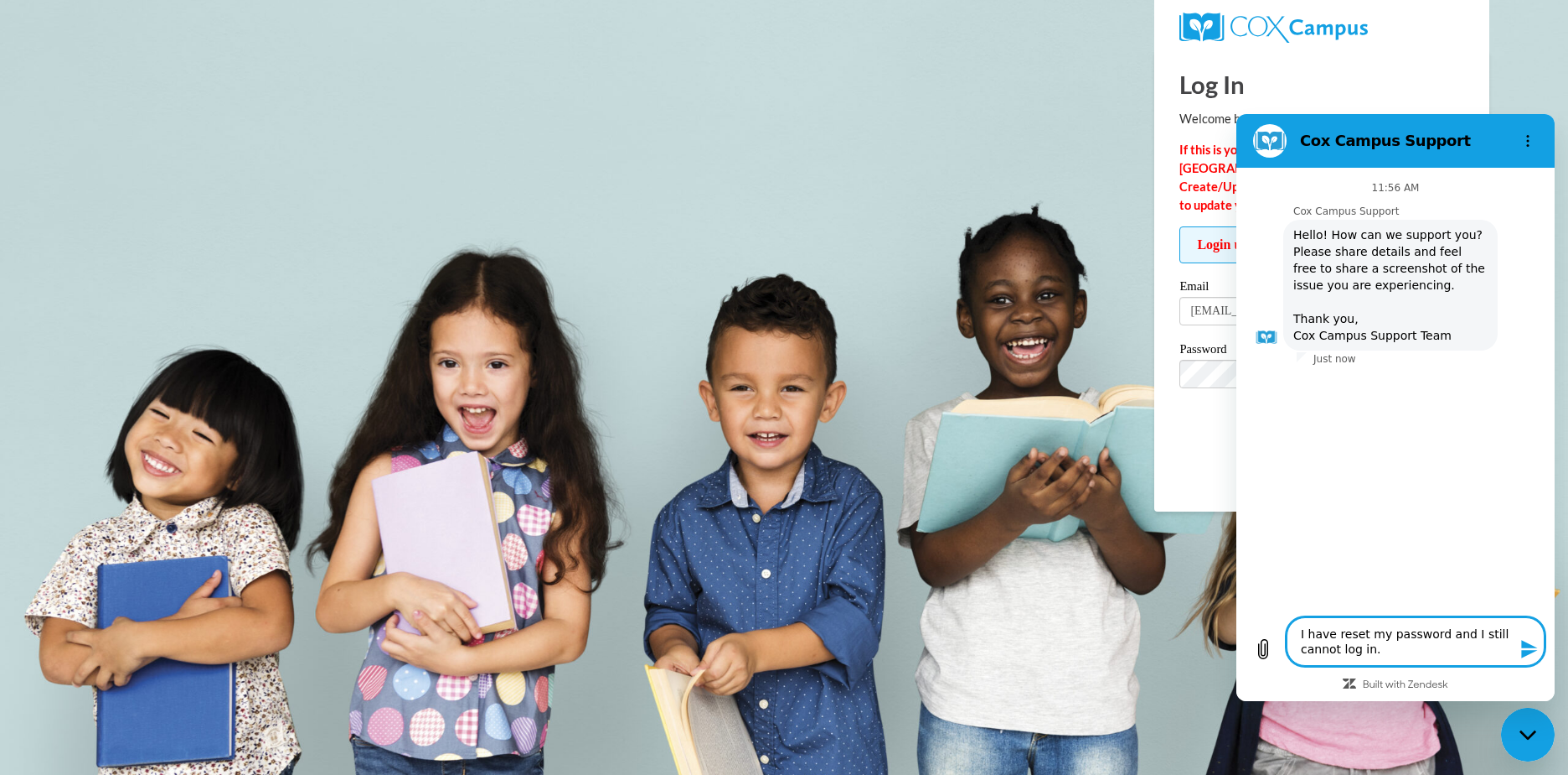
type textarea "I have reset my password and I still cannot log in."
click at [1261, 648] on icon "Upload file" at bounding box center [1264, 649] width 9 height 19
type textarea "x"
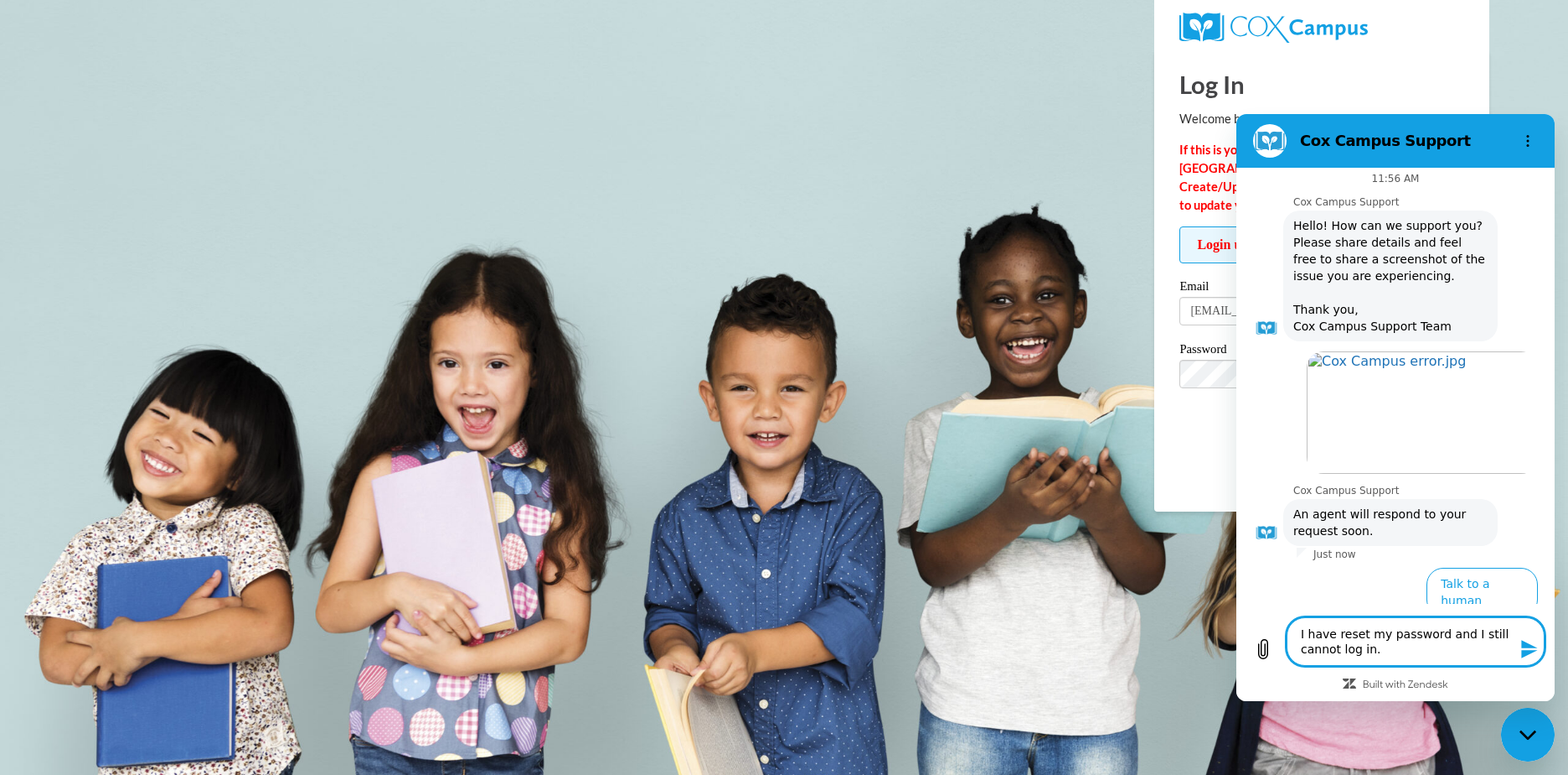
click at [1525, 649] on icon "Send message" at bounding box center [1529, 649] width 20 height 20
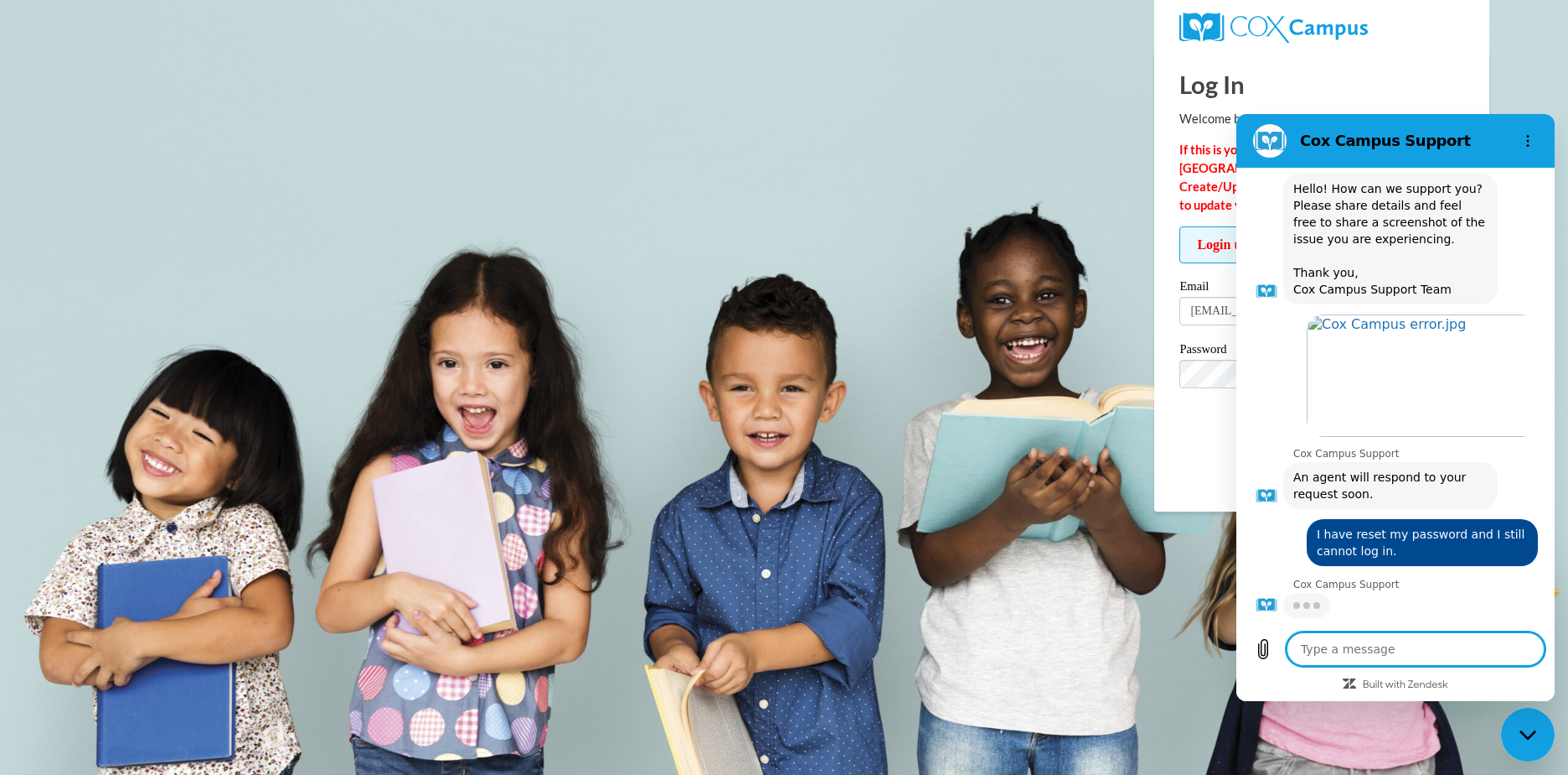
scroll to position [44, 0]
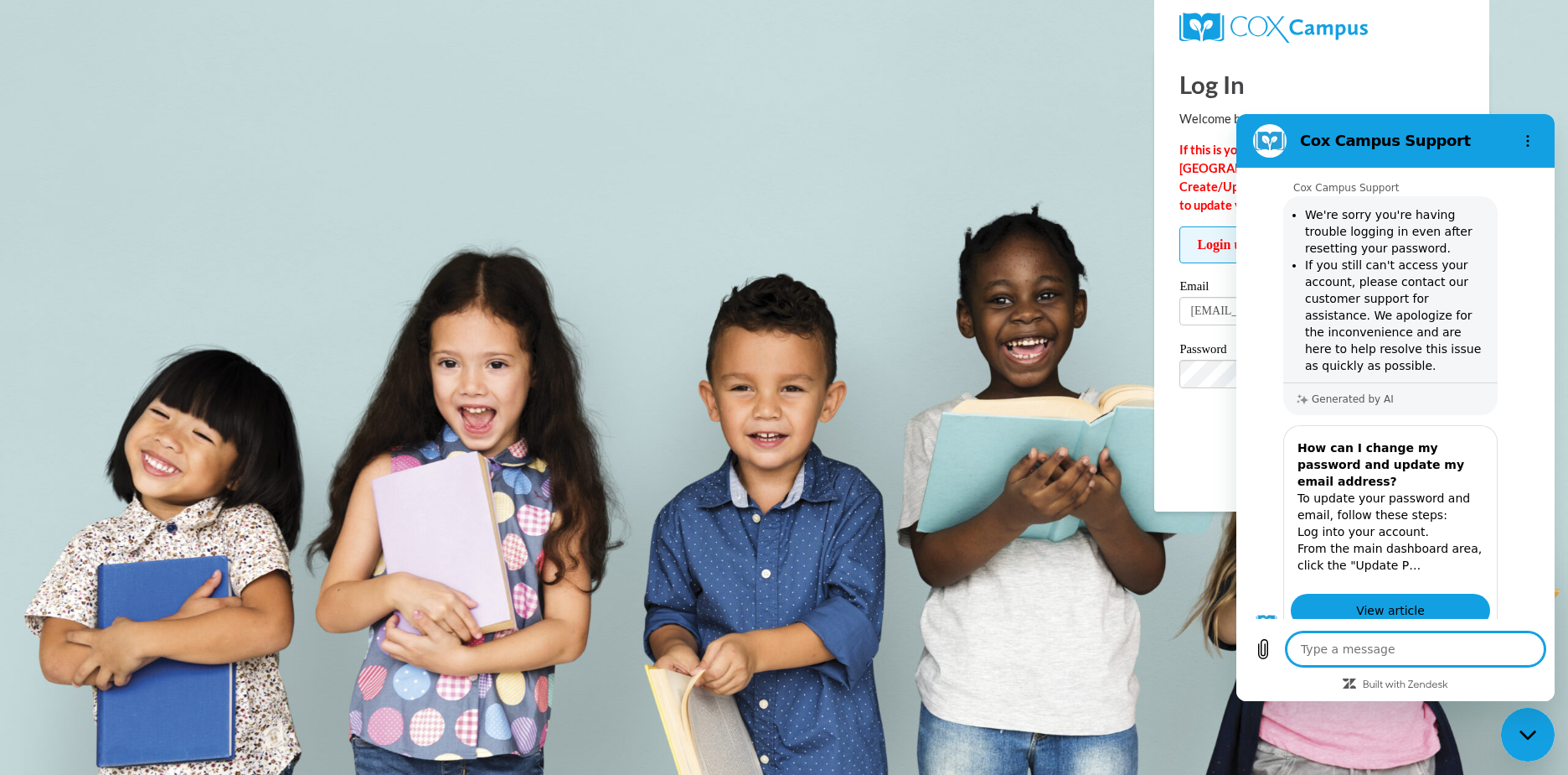
type textarea "x"
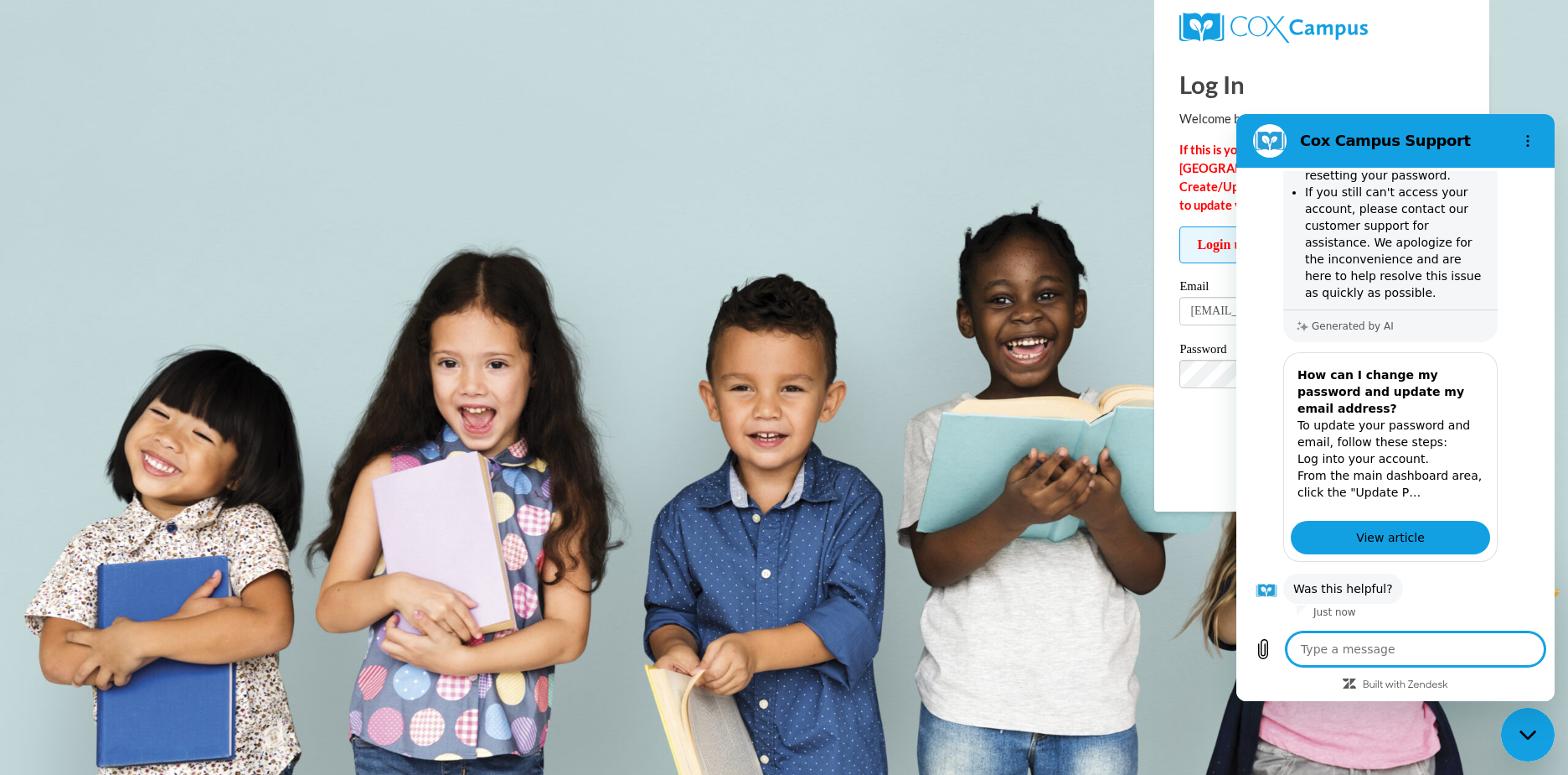
scroll to position [540, 0]
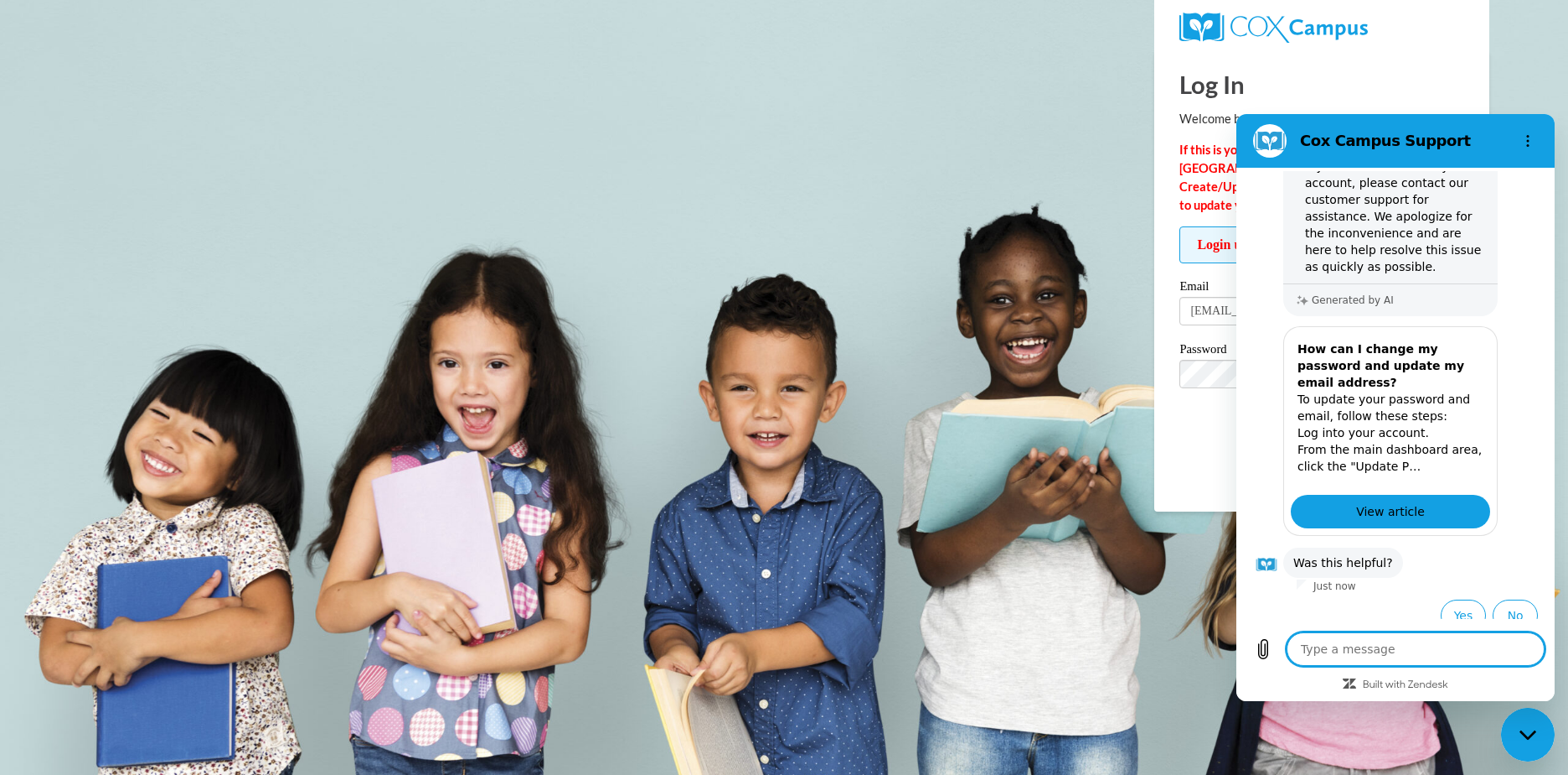
click at [1386, 647] on textarea at bounding box center [1416, 648] width 258 height 33
type textarea "H"
type textarea "x"
type textarea "Ho"
type textarea "x"
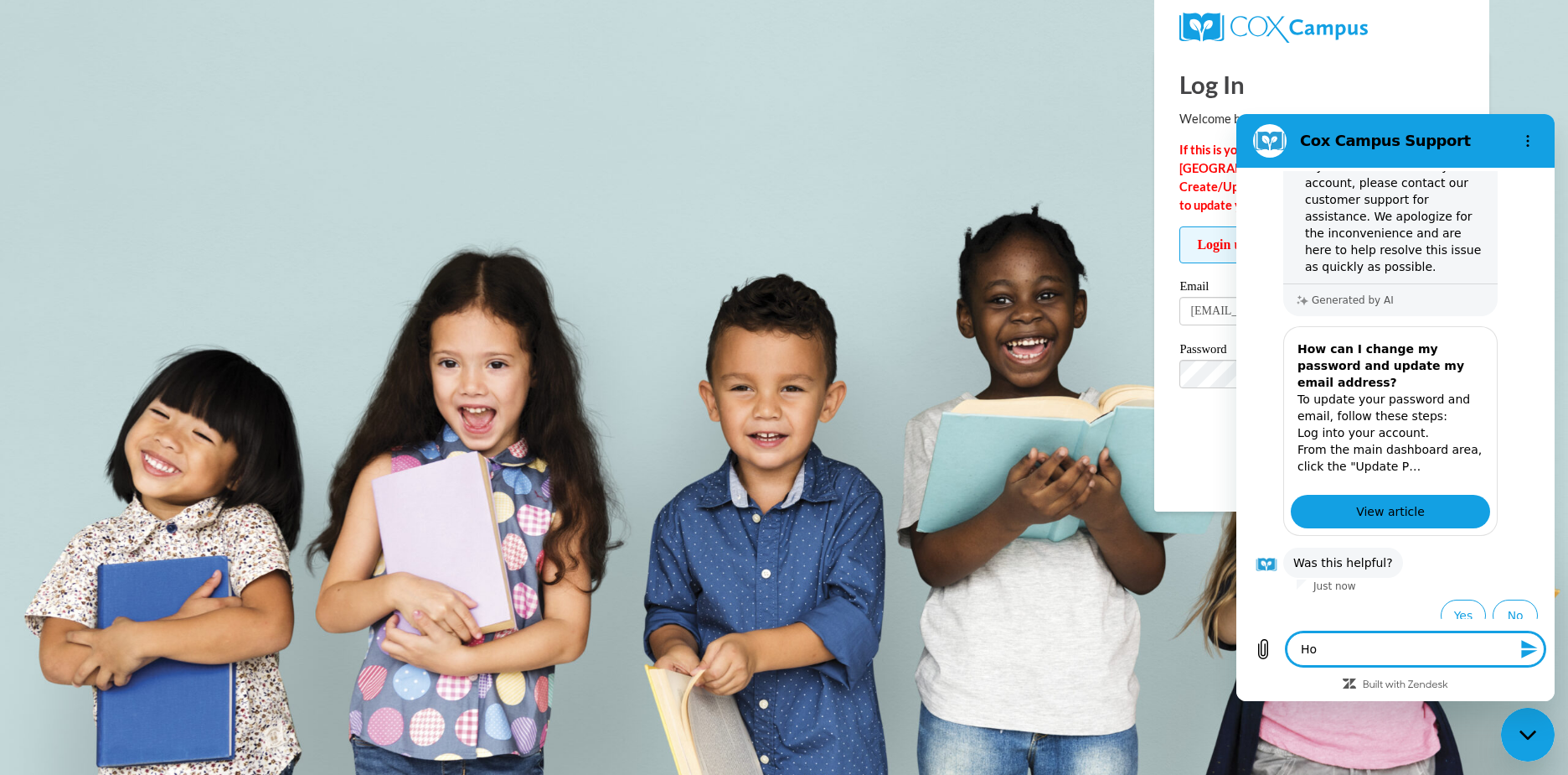
type textarea "How"
type textarea "x"
type textarea "How"
type textarea "x"
type textarea "How d"
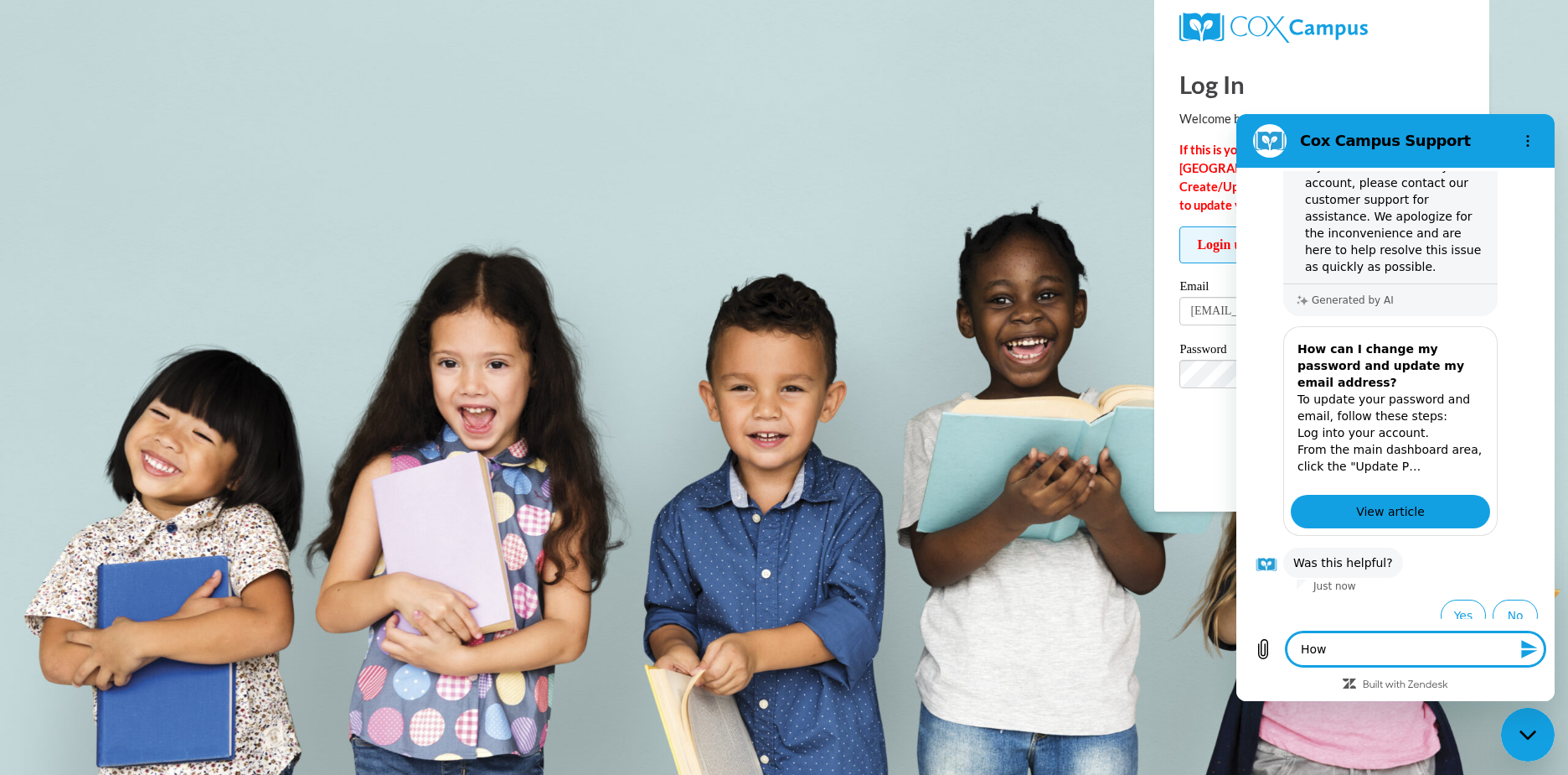
type textarea "x"
type textarea "How do"
type textarea "x"
type textarea "How do"
type textarea "x"
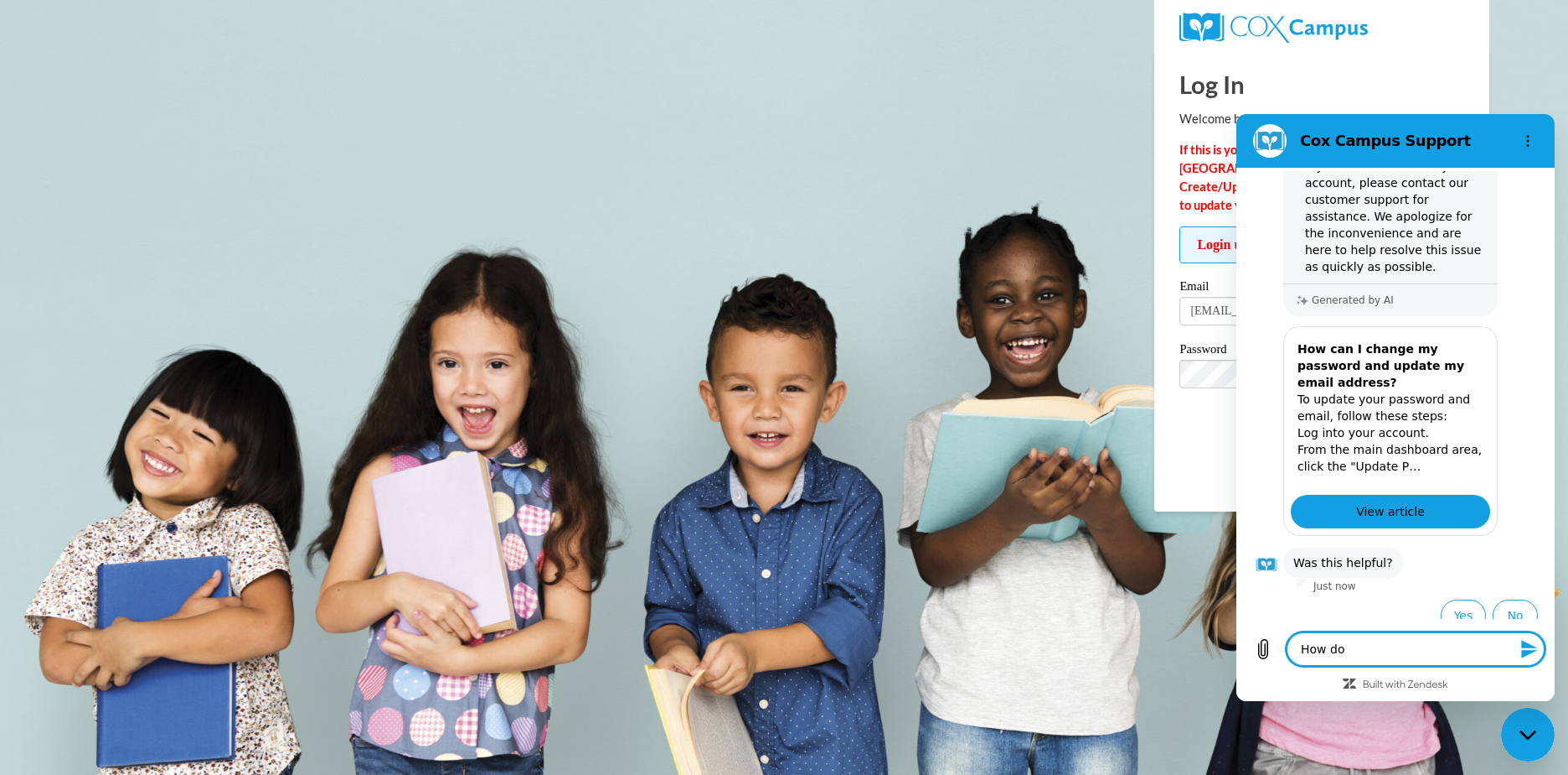
type textarea "How do I"
type textarea "x"
type textarea "How do I"
type textarea "x"
type textarea "How do I c"
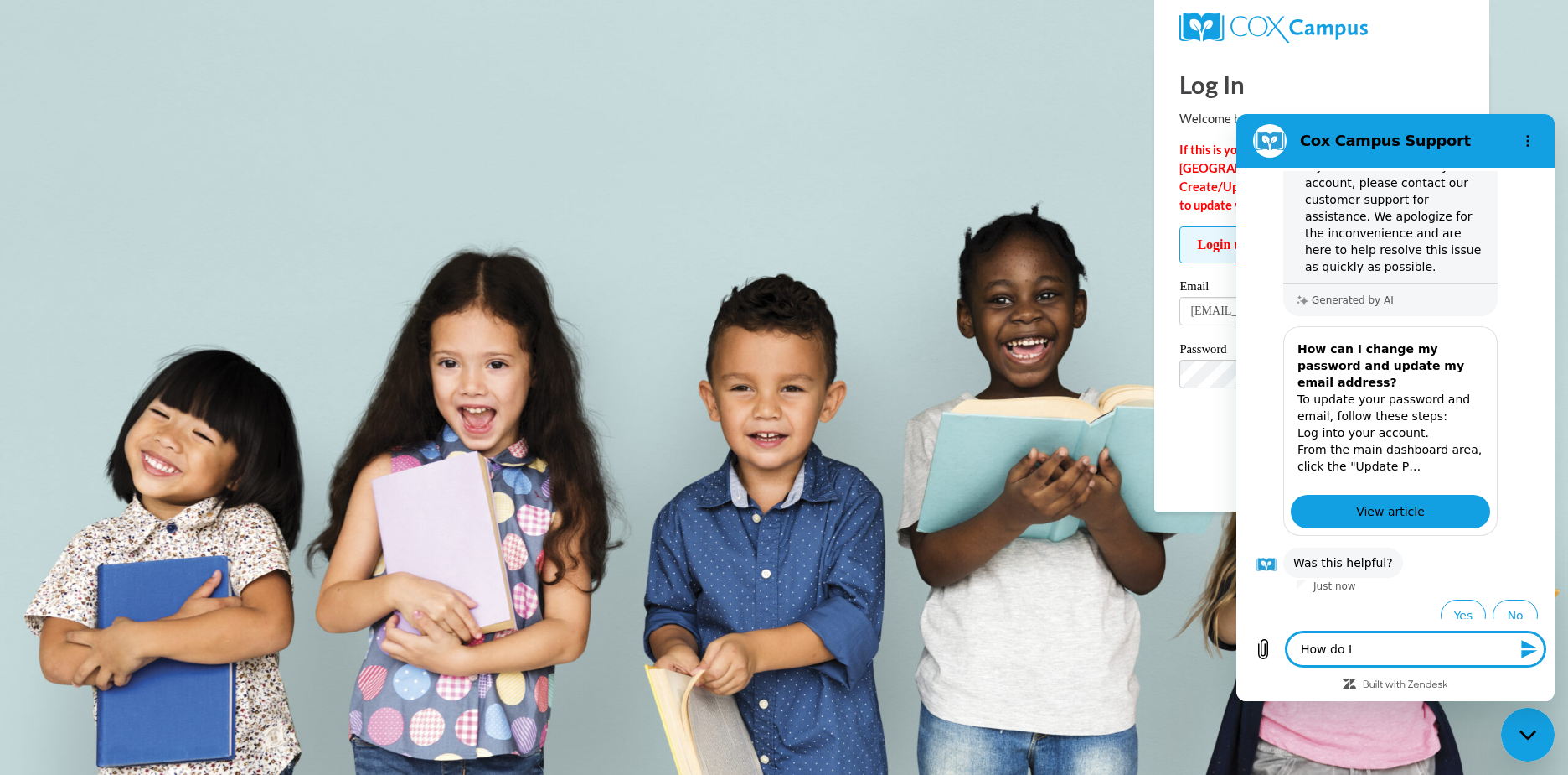
type textarea "x"
type textarea "How do I co"
type textarea "x"
type textarea "How do I con"
type textarea "x"
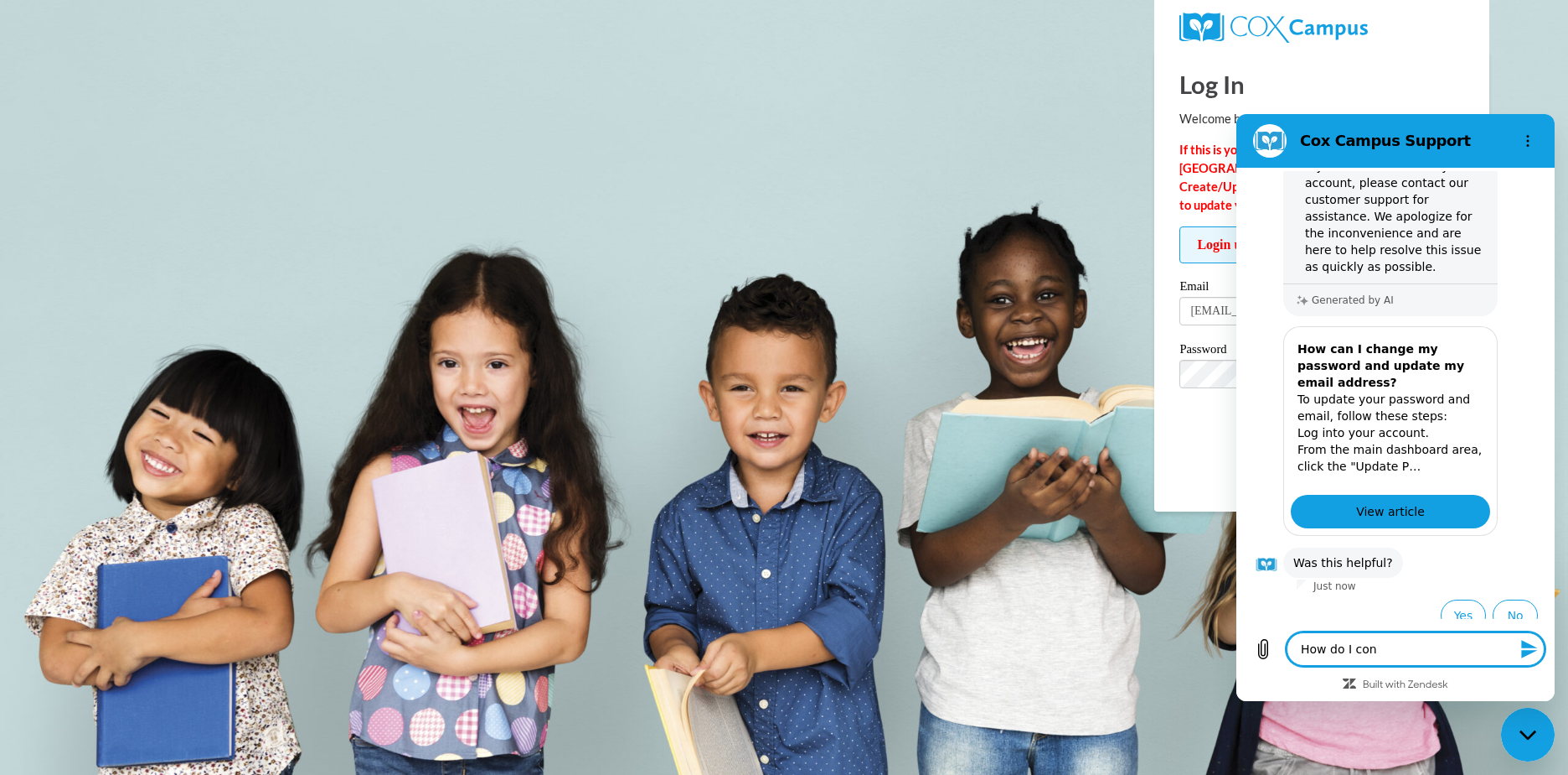
type textarea "How do I cont"
type textarea "x"
type textarea "How do I conta"
type textarea "x"
type textarea "How do I contac"
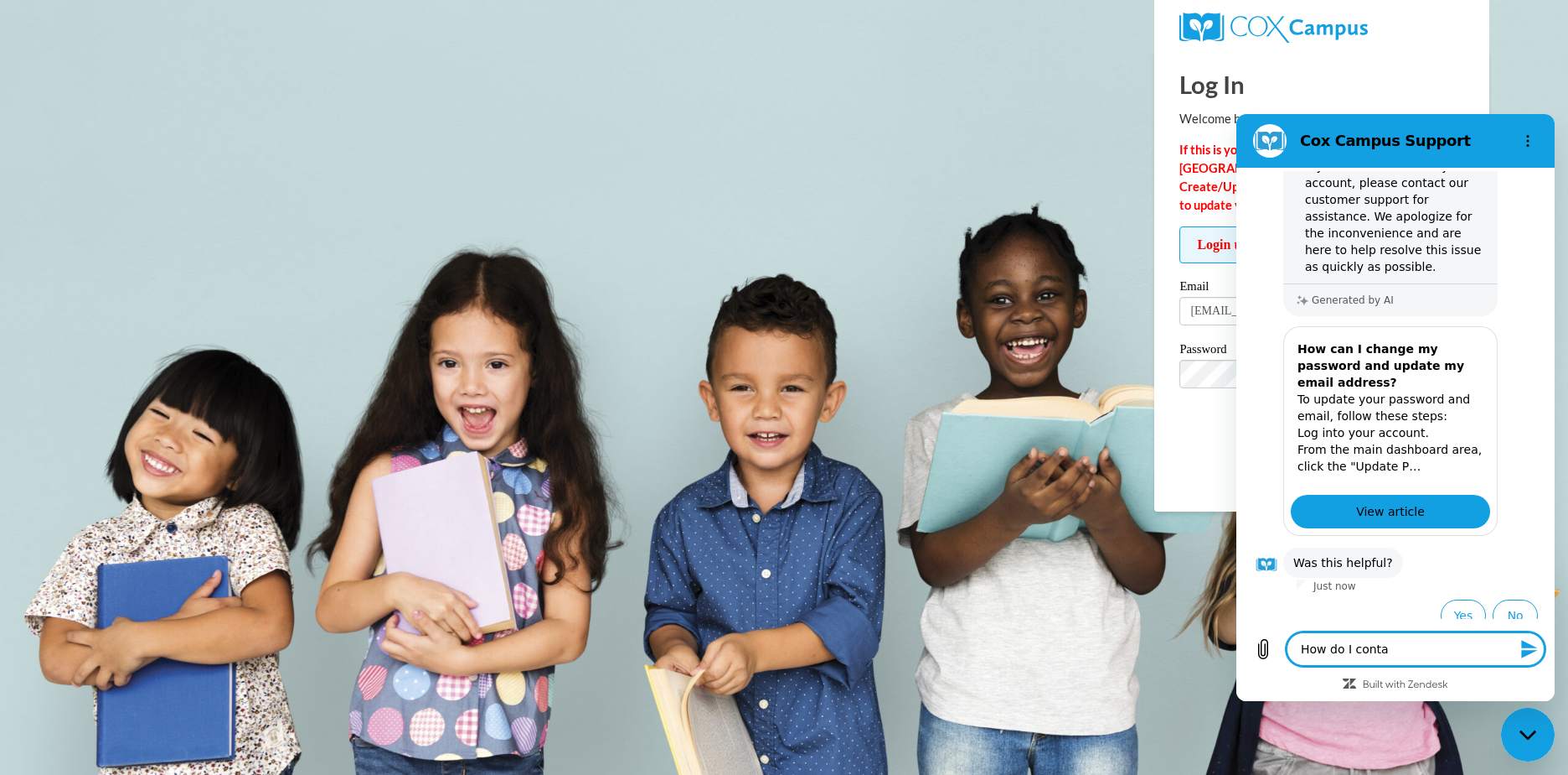
type textarea "x"
type textarea "How do I contact"
type textarea "x"
type textarea "How do I contact"
type textarea "x"
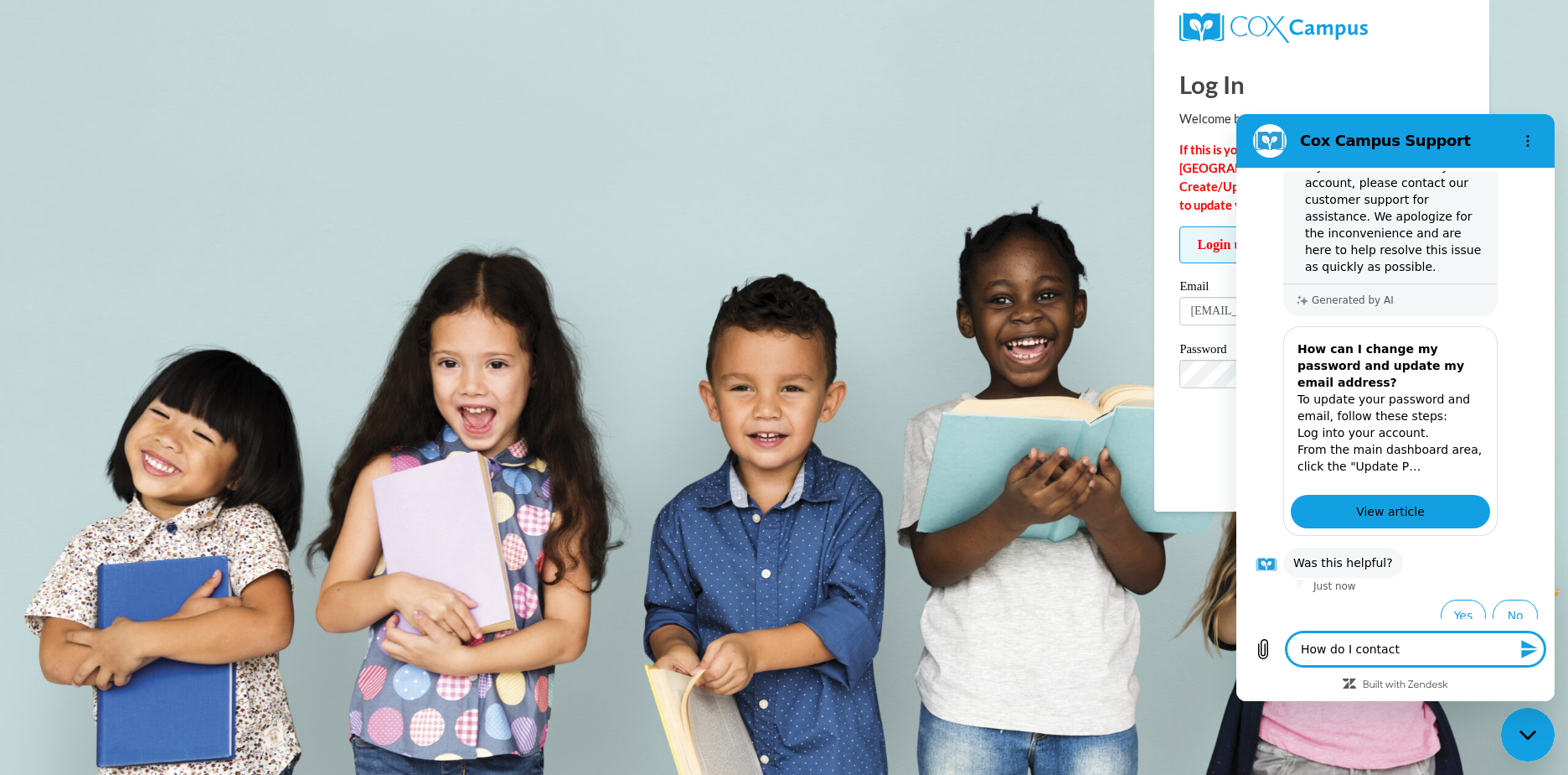
type textarea "How do I contact c"
type textarea "x"
type textarea "How do I contact cu"
type textarea "x"
type textarea "How do I contact cus"
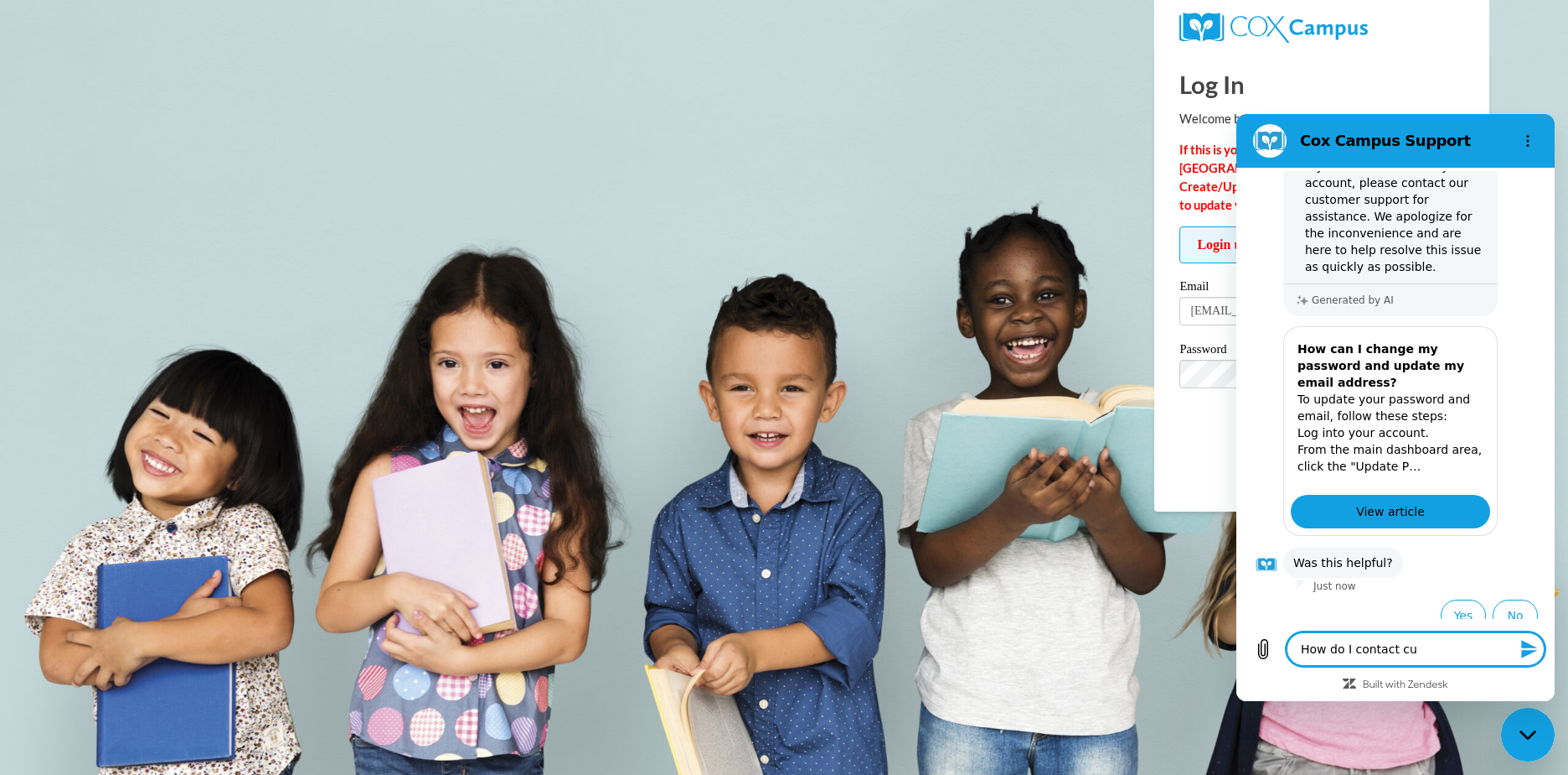
type textarea "x"
type textarea "How do I contact cust"
type textarea "x"
type textarea "How do I contact custo"
type textarea "x"
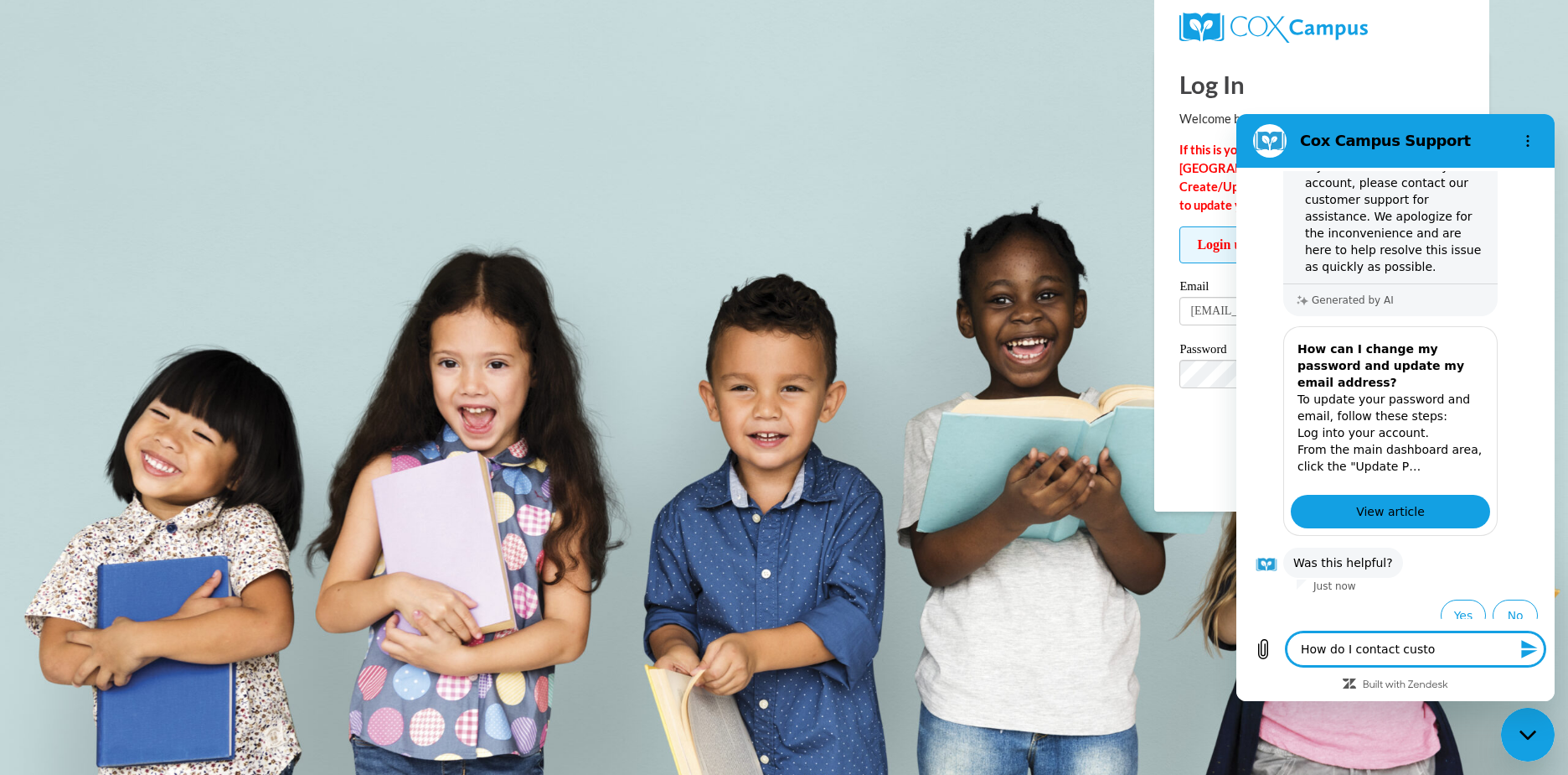
type textarea "How do I contact custom"
type textarea "x"
type textarea "How do I contact custome"
type textarea "x"
type textarea "How do I contact customer"
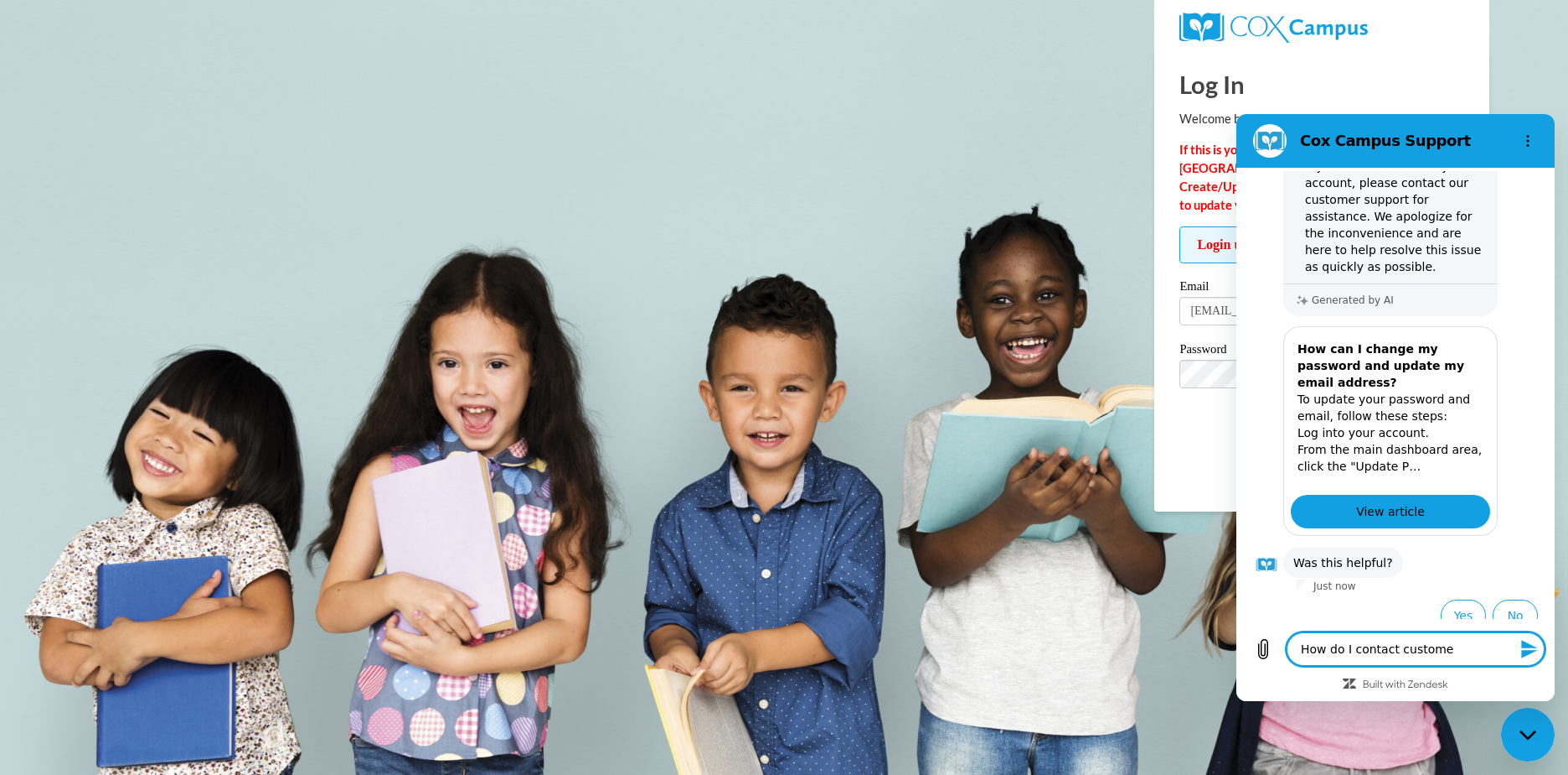
type textarea "x"
type textarea "How do I contact customer"
type textarea "x"
type textarea "How do I contact customer s"
type textarea "x"
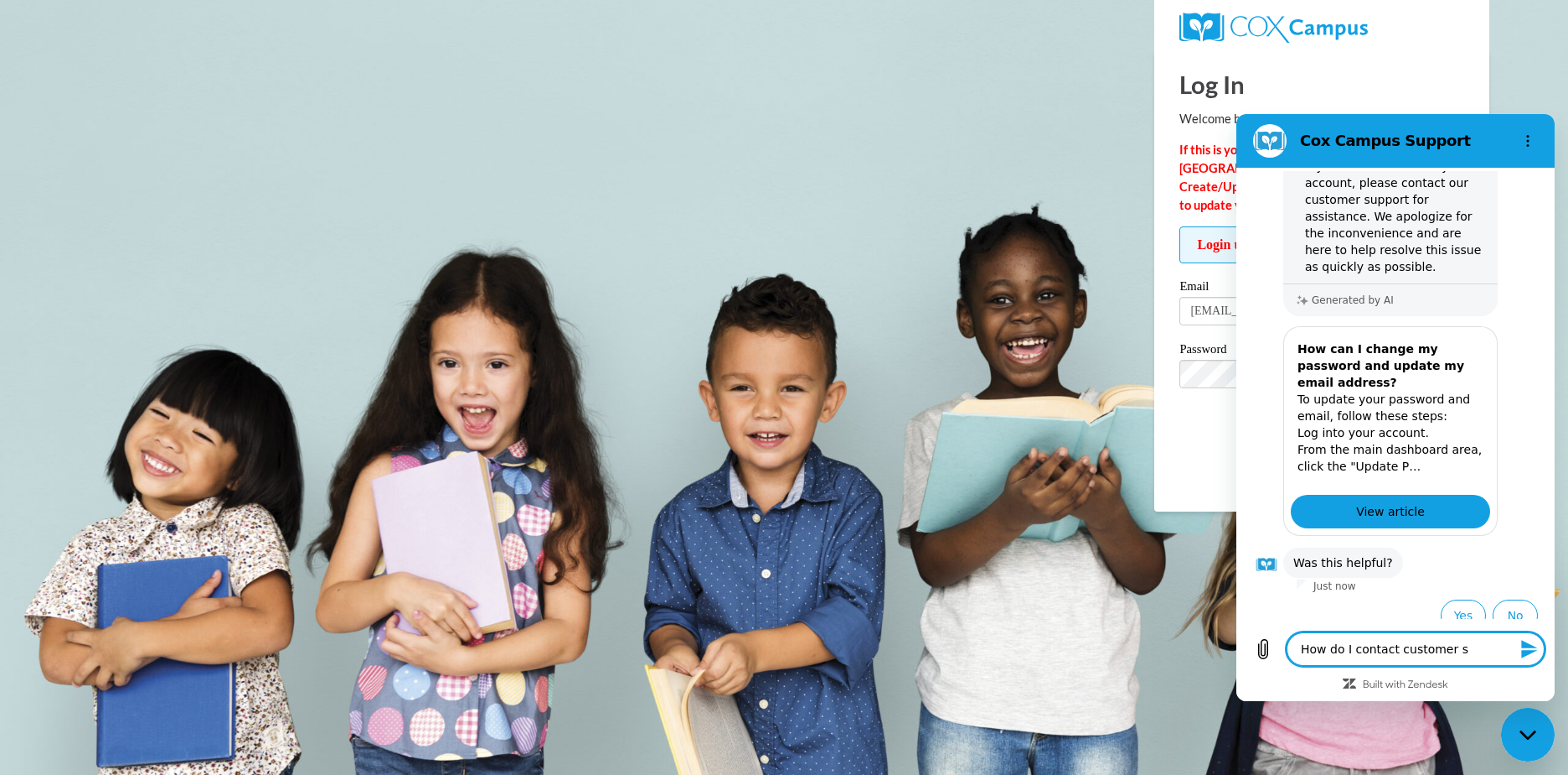
type textarea "How do I contact customer su"
type textarea "x"
type textarea "How do I contact customer sup"
type textarea "x"
type textarea "How do I contact customer supp"
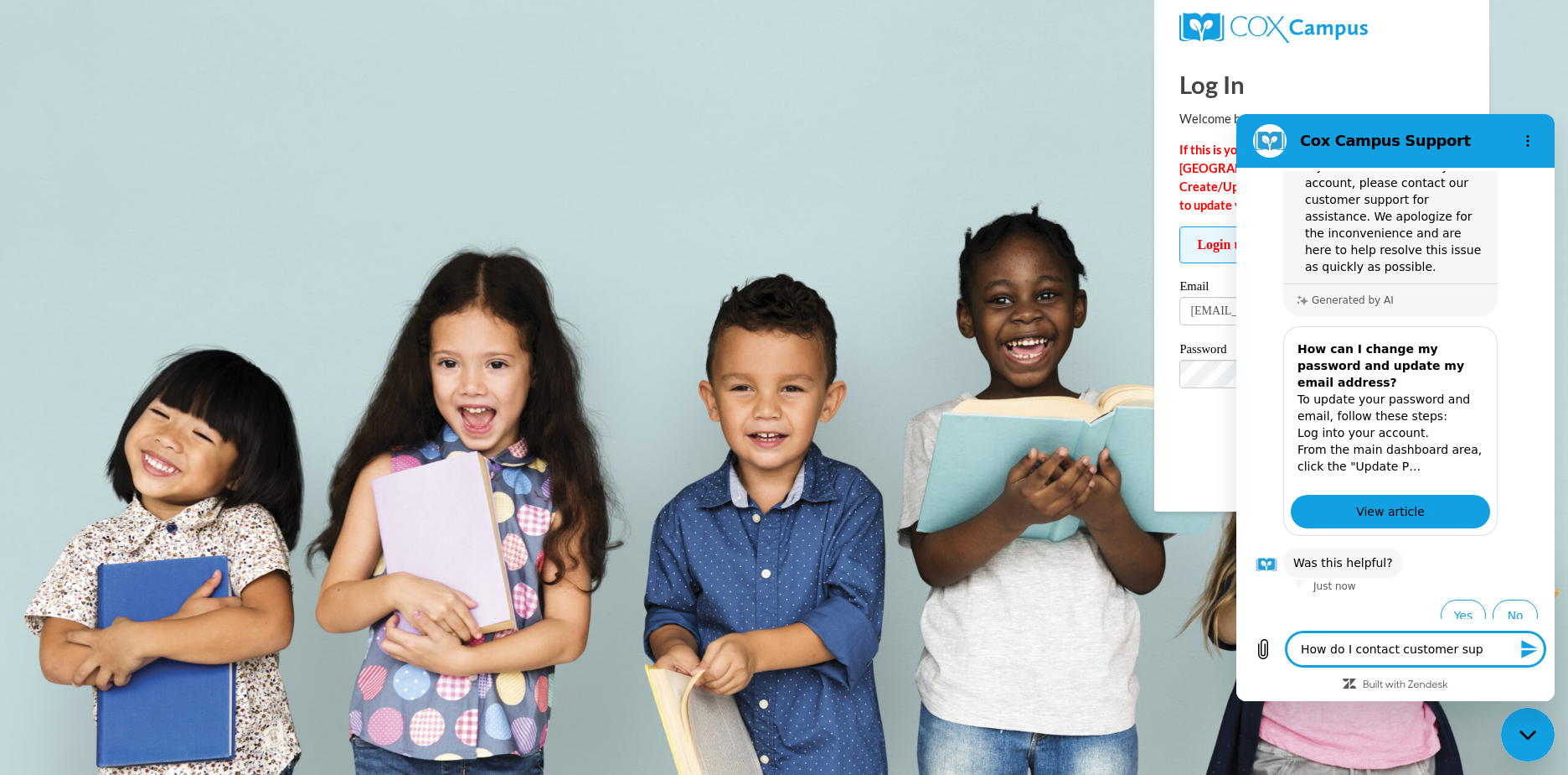
type textarea "x"
type textarea "How do I contact customer suppo"
type textarea "x"
type textarea "How do I contact customer suppor"
type textarea "x"
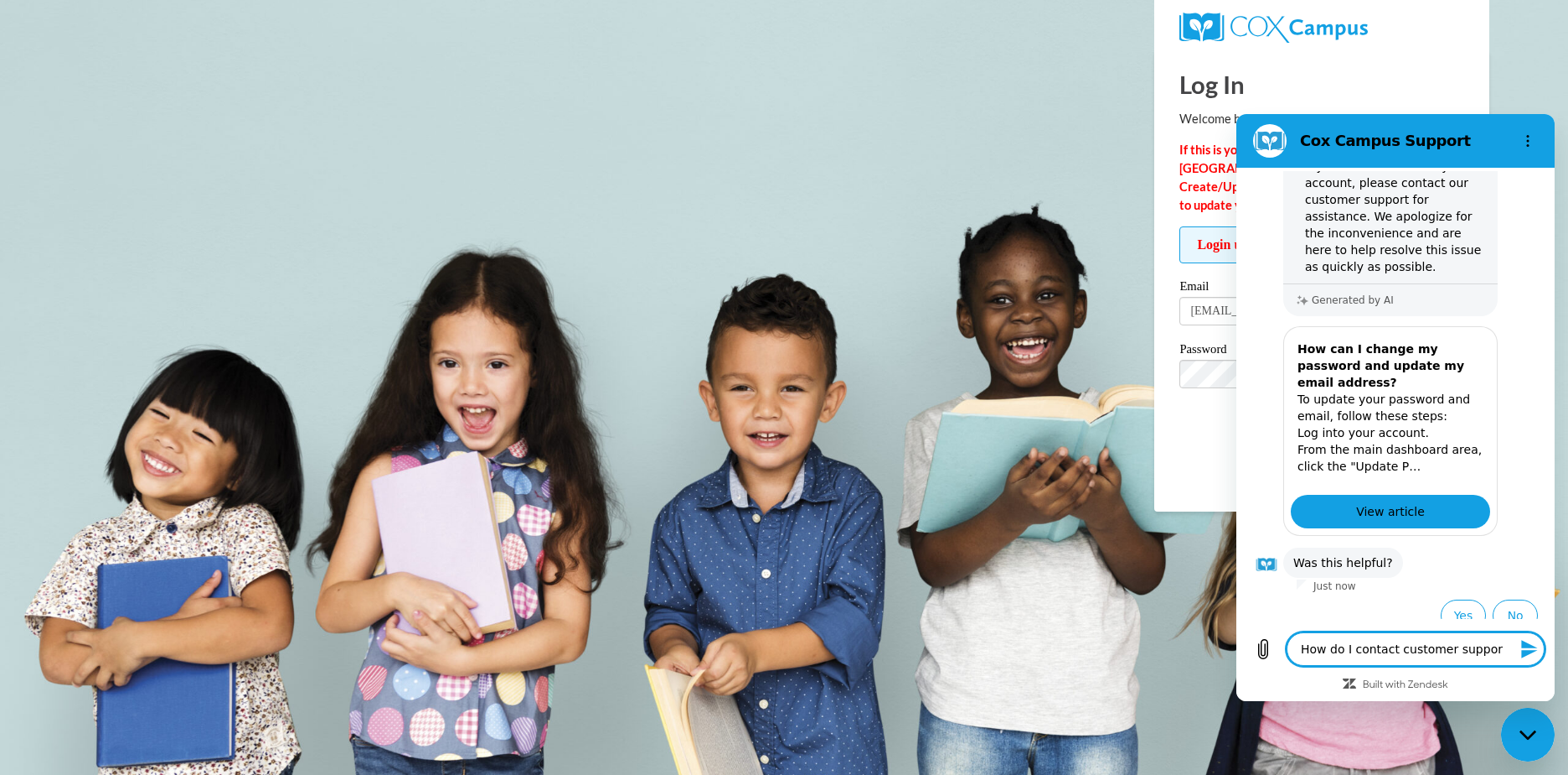
type textarea "How do I contact customer support"
type textarea "x"
type textarea "How do I contact customer support"
click at [1530, 649] on icon "Send message" at bounding box center [1529, 649] width 20 height 20
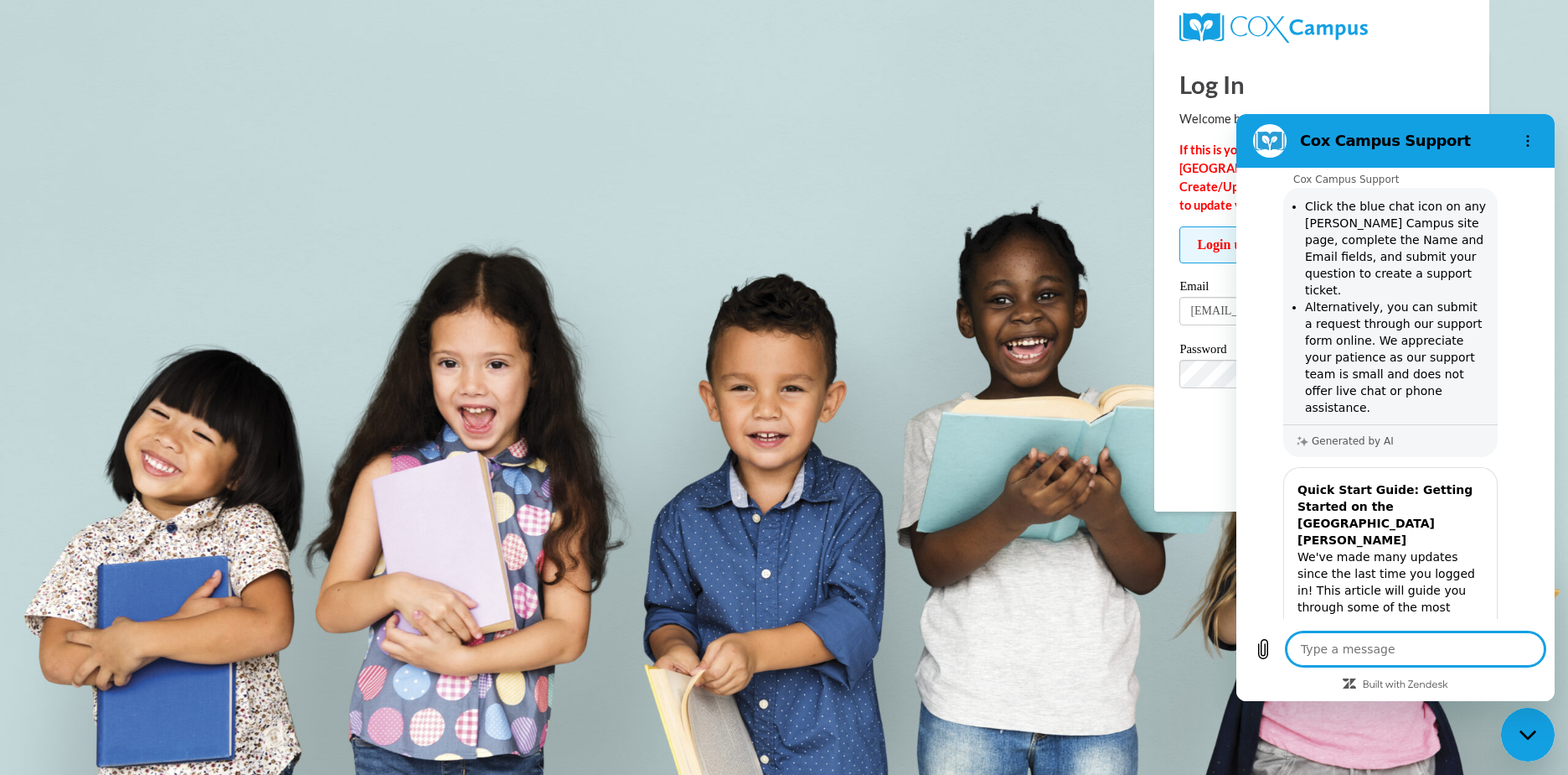
scroll to position [901, 0]
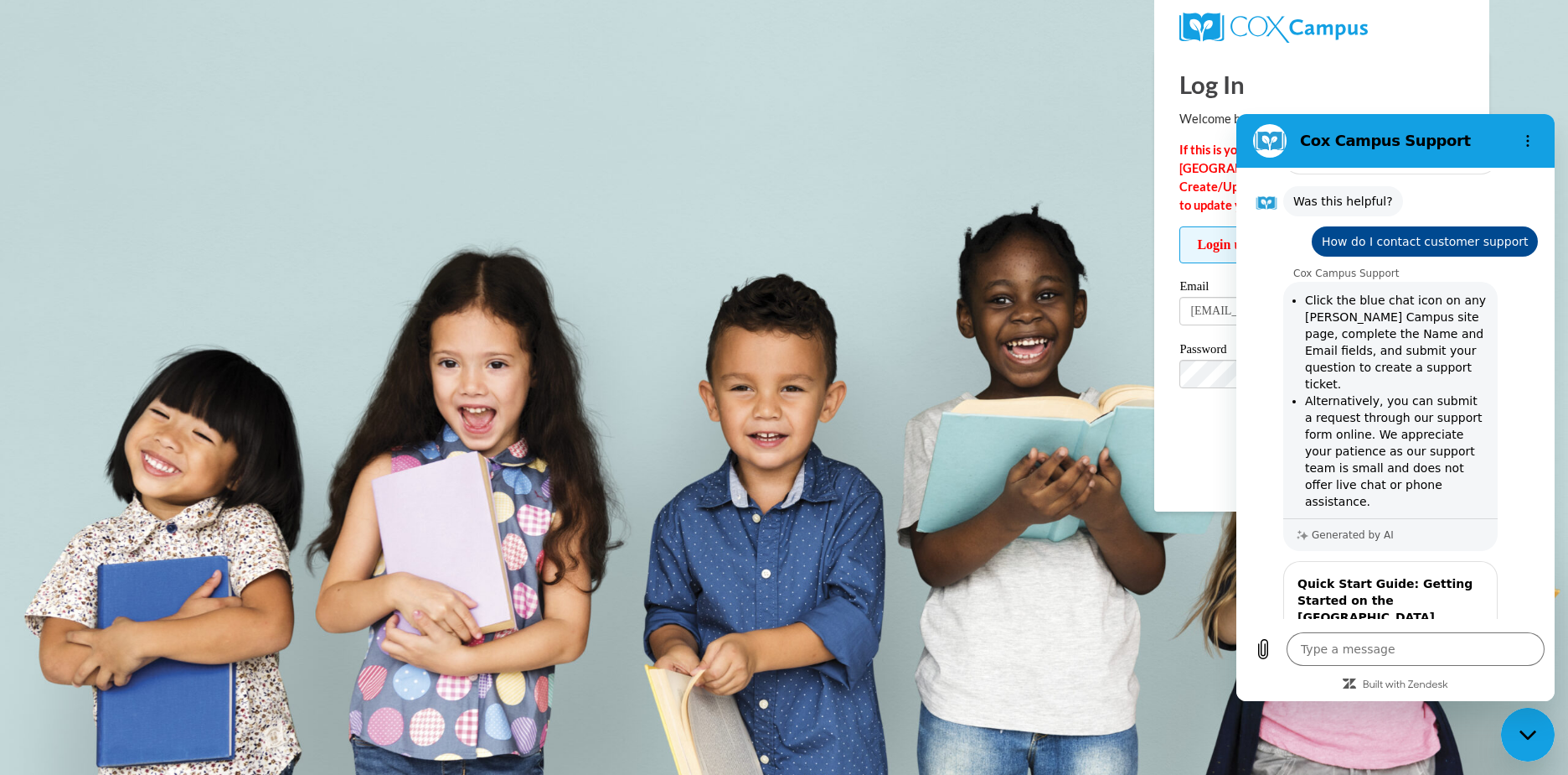
click at [1536, 732] on icon "Close messaging window" at bounding box center [1528, 734] width 18 height 11
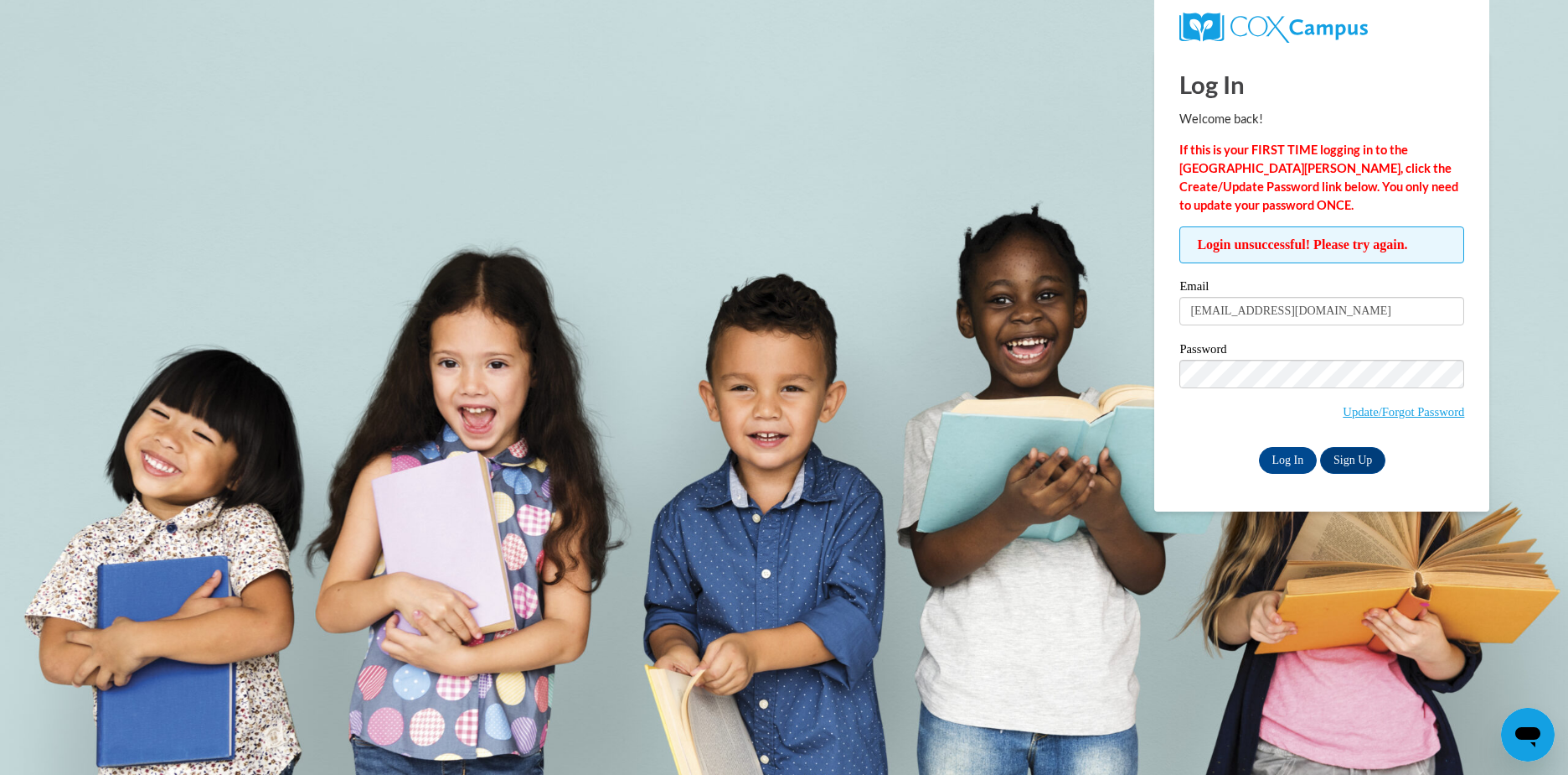
click at [1532, 736] on icon "Open messaging window" at bounding box center [1528, 736] width 25 height 20
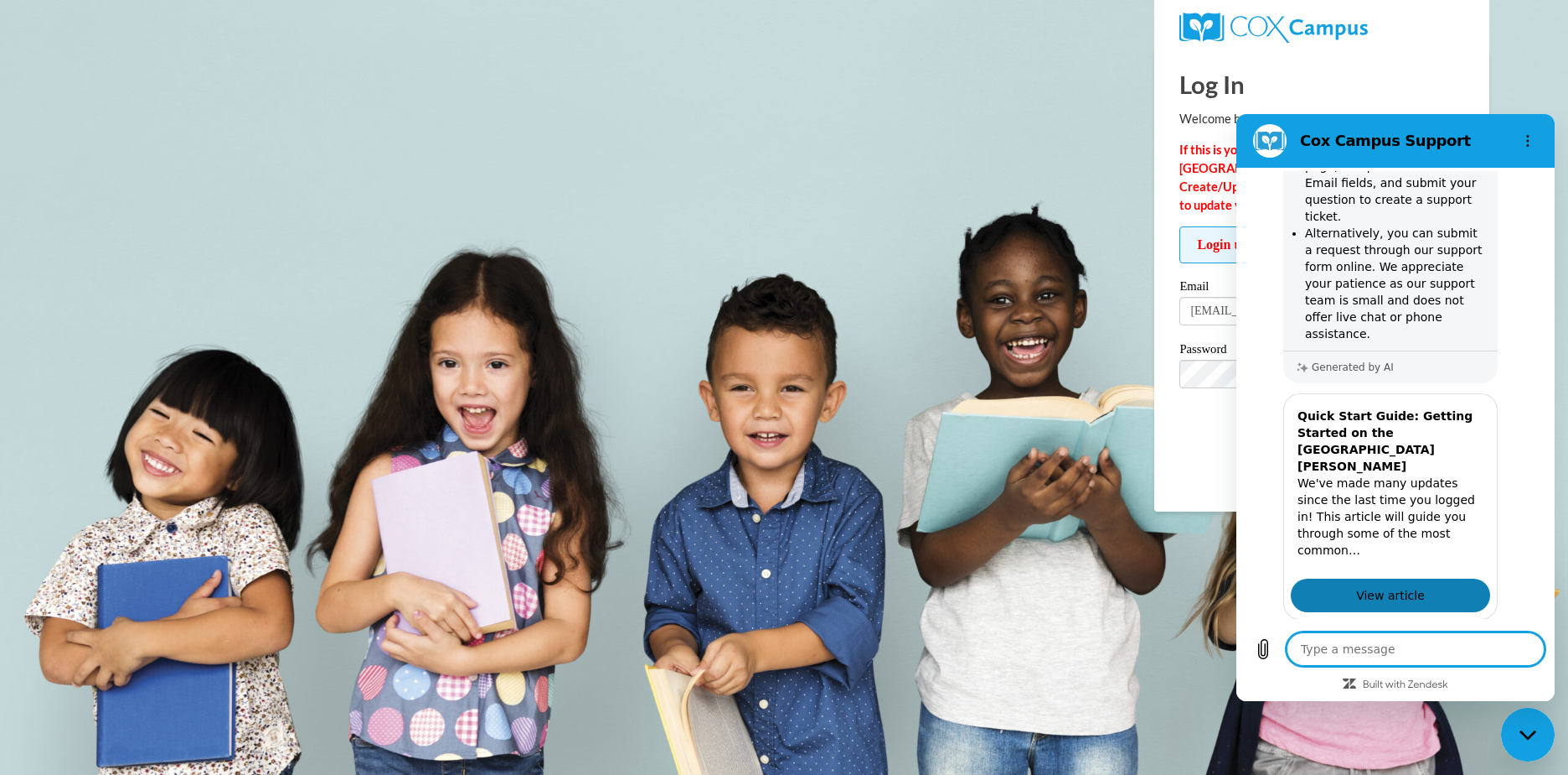
scroll to position [985, 0]
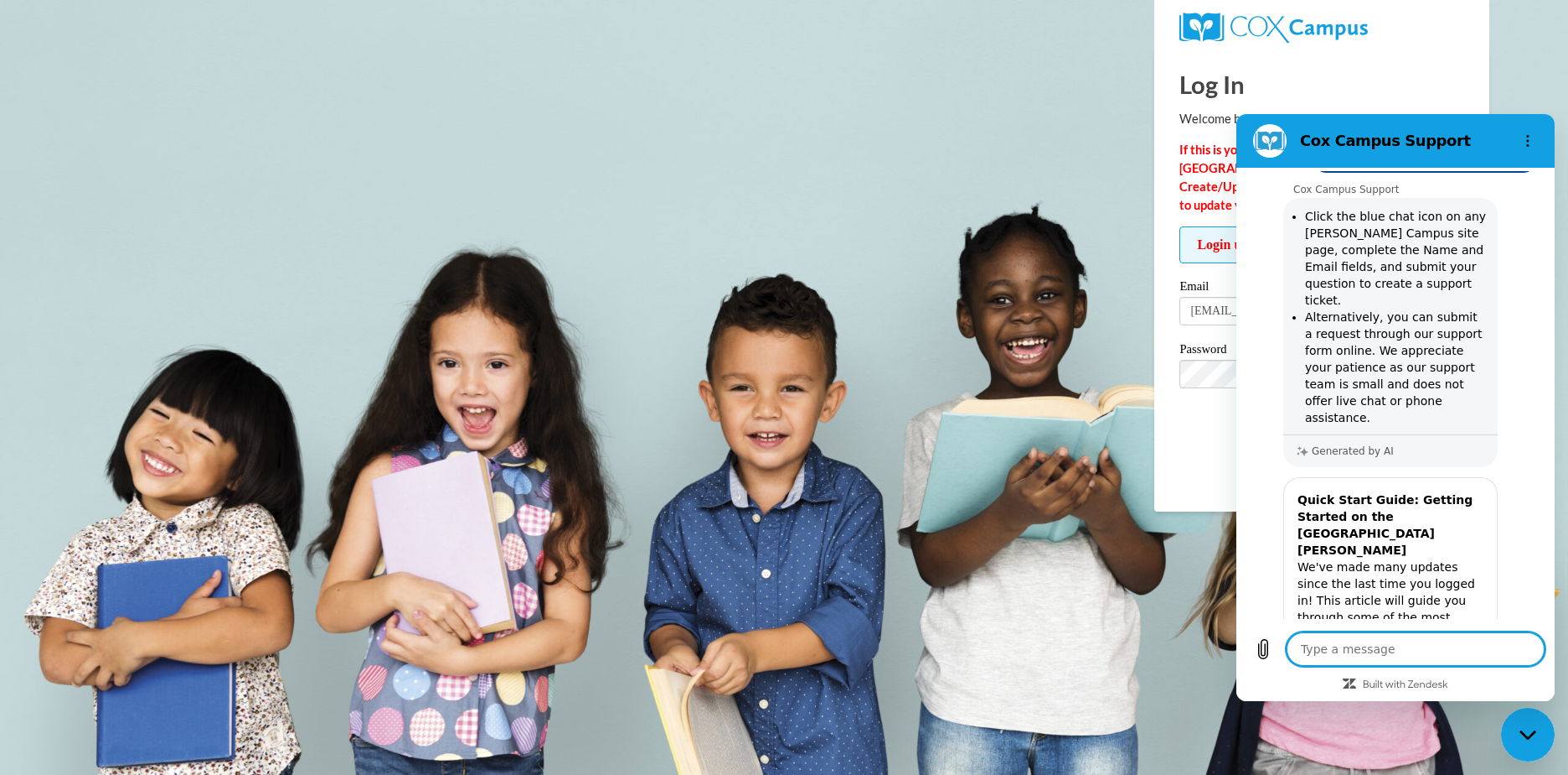
type textarea "x"
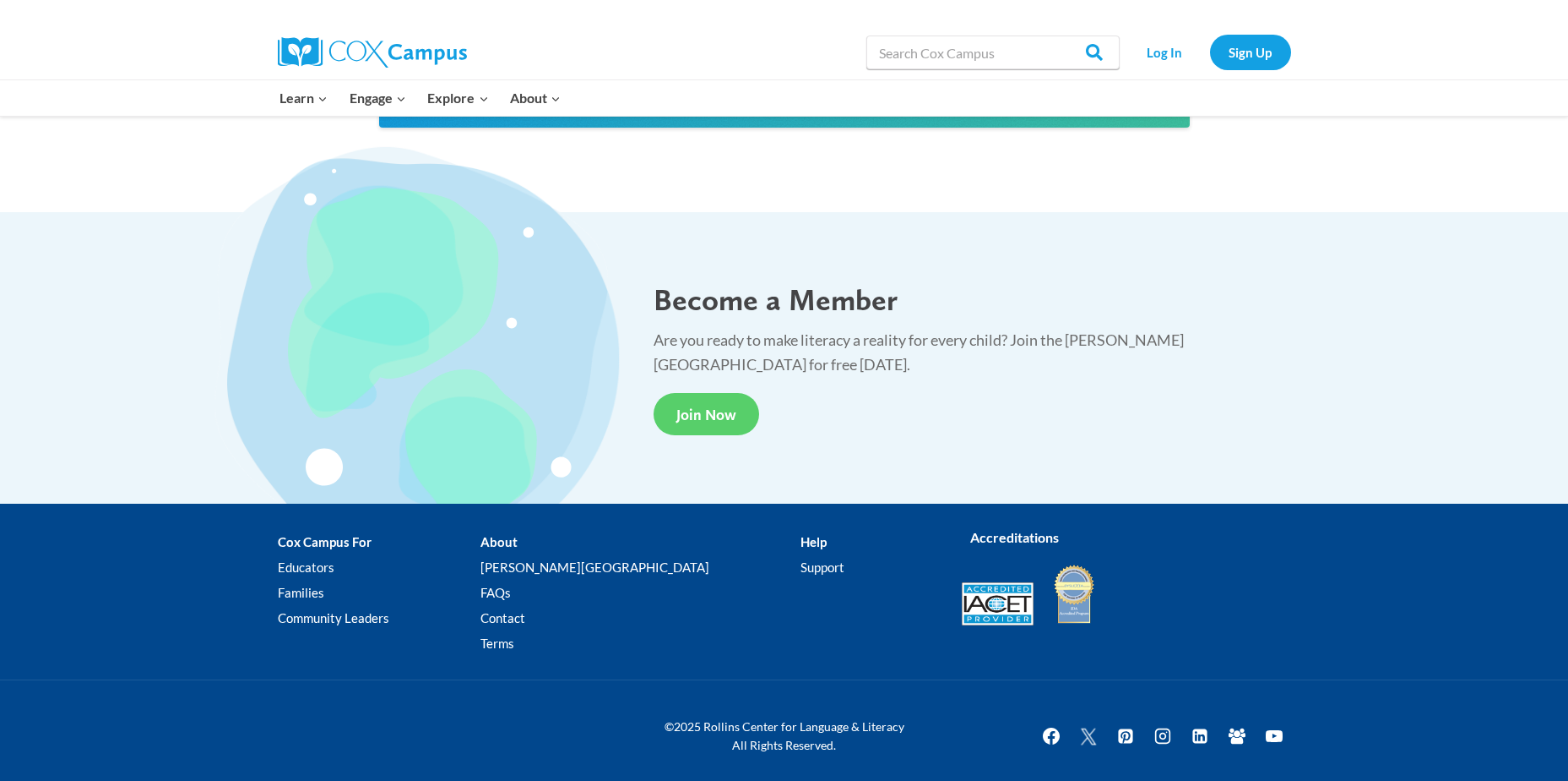
scroll to position [3089, 0]
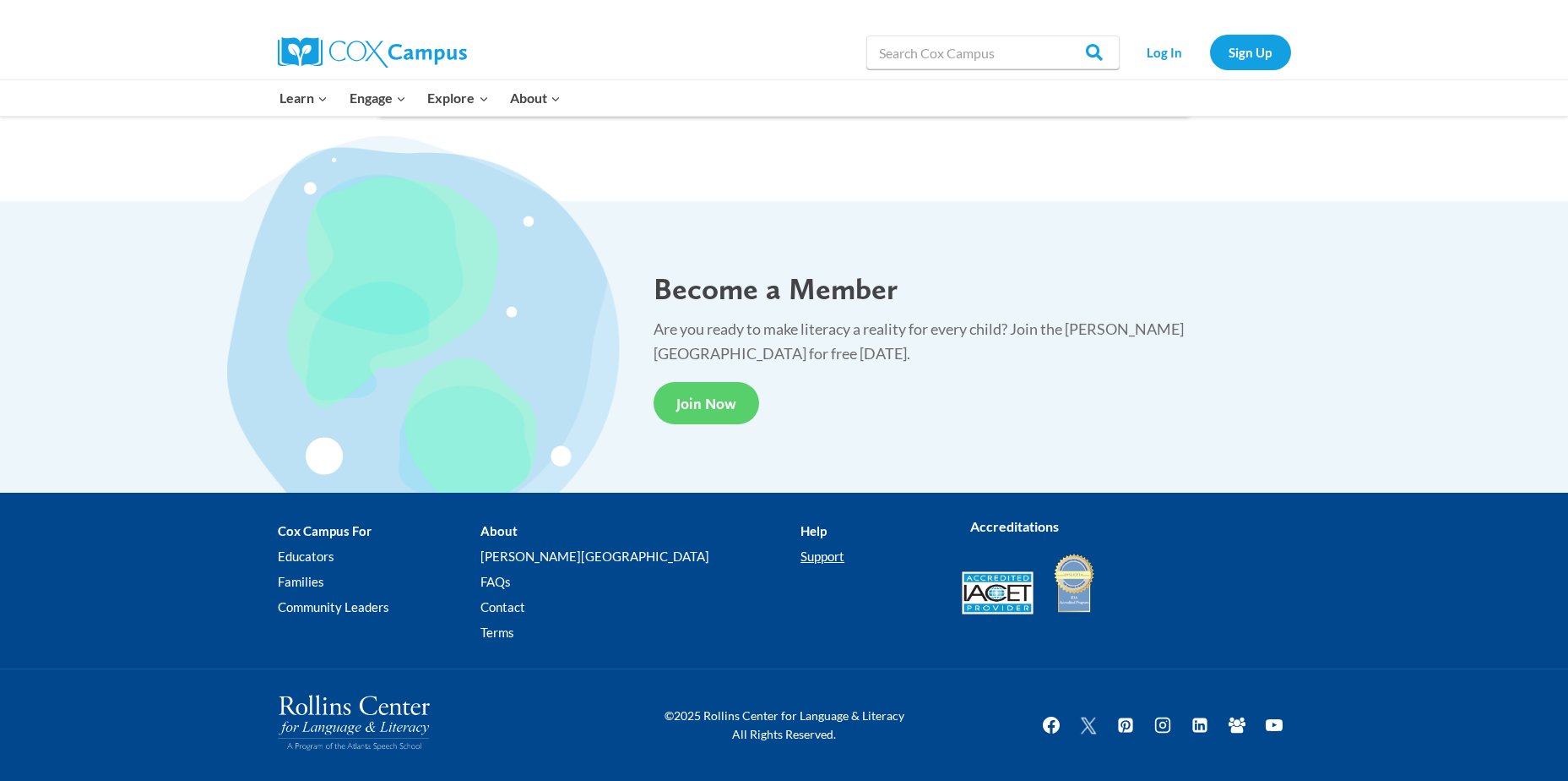
click at [801, 554] on link "Support" at bounding box center [868, 556] width 135 height 25
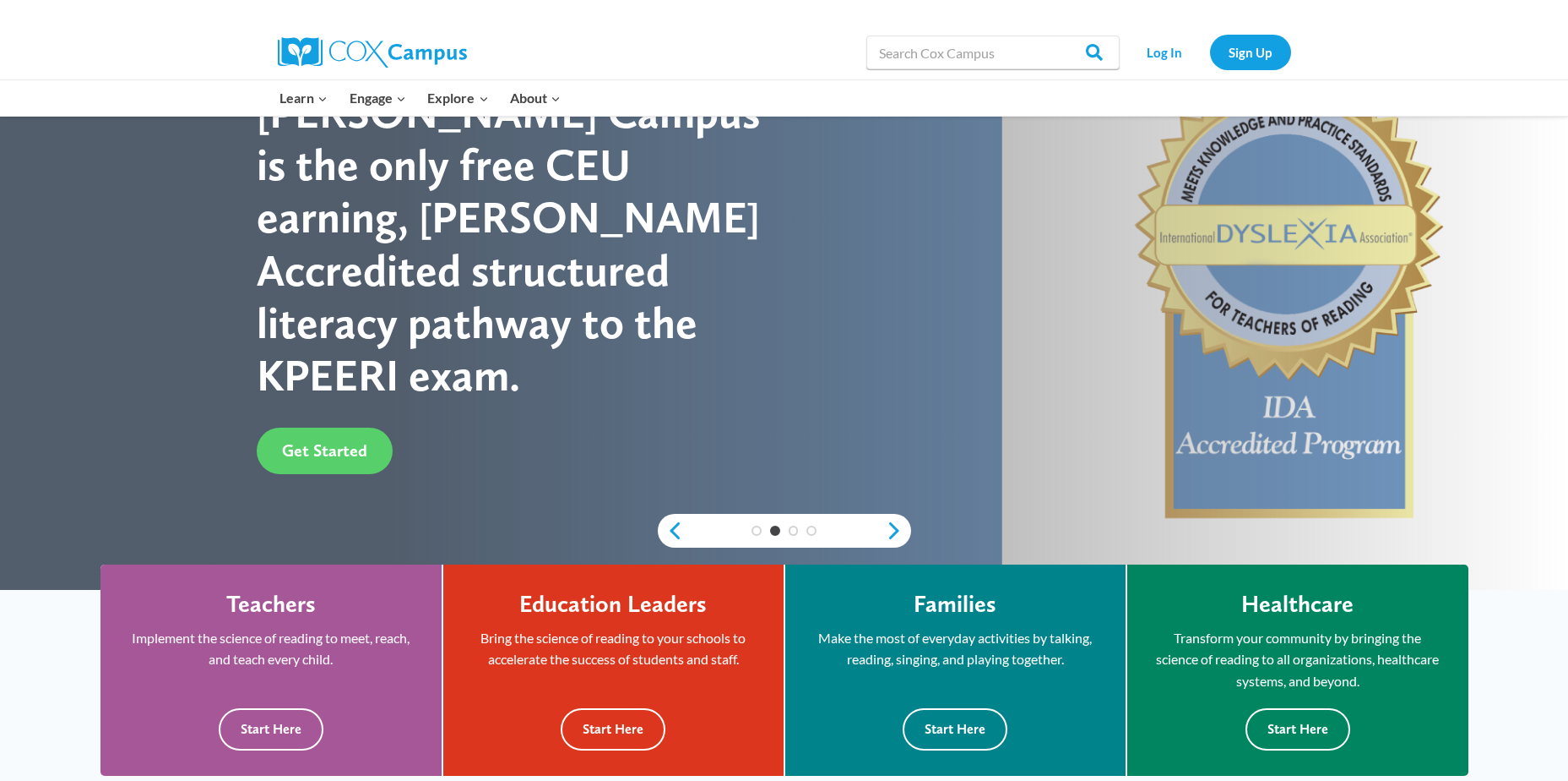
scroll to position [0, 0]
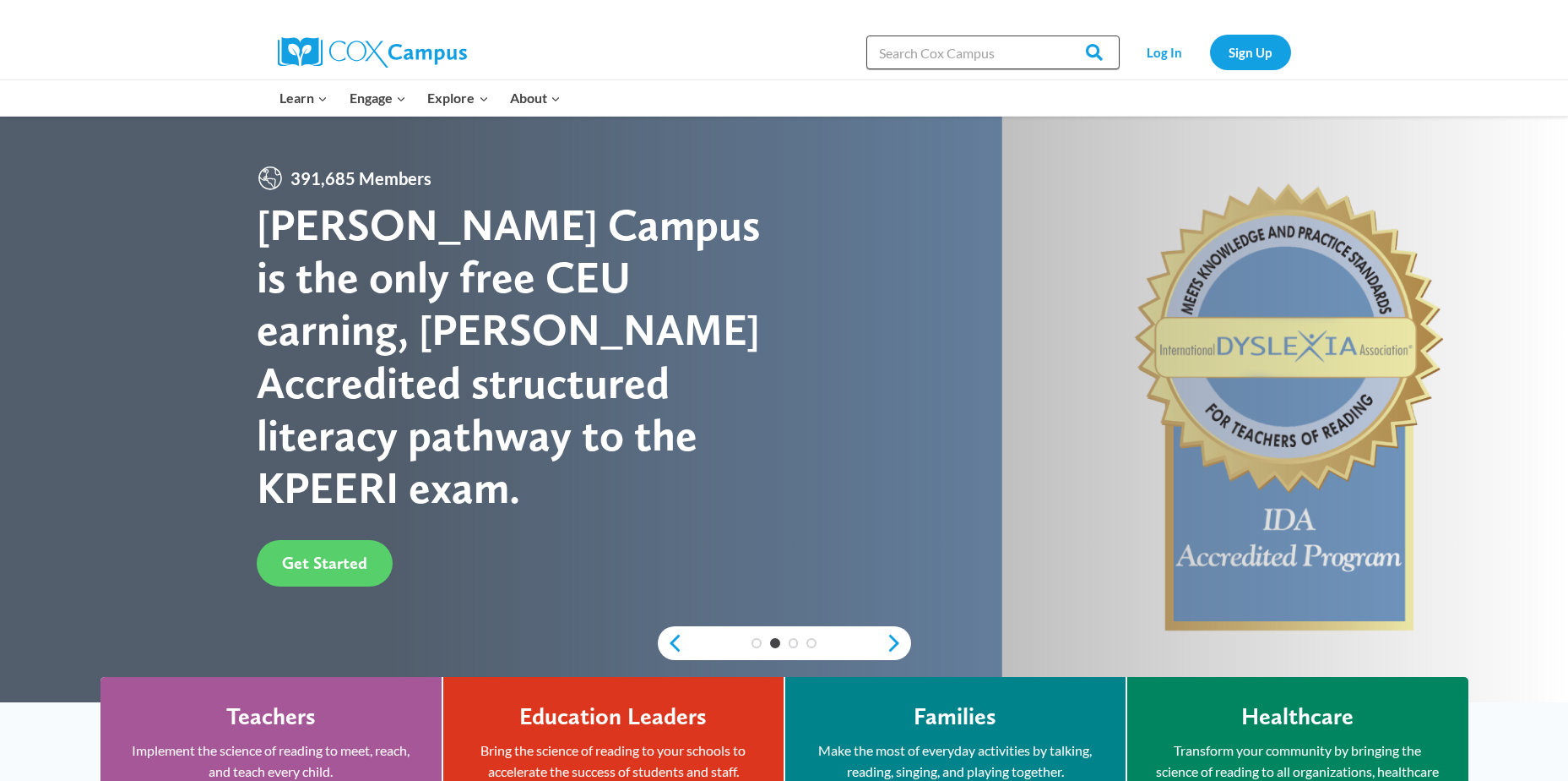
click at [1022, 54] on input "Search in [URL][DOMAIN_NAME]" at bounding box center [992, 52] width 253 height 34
type input "support ticket"
click at [1054, 35] on input "Search" at bounding box center [1087, 52] width 66 height 34
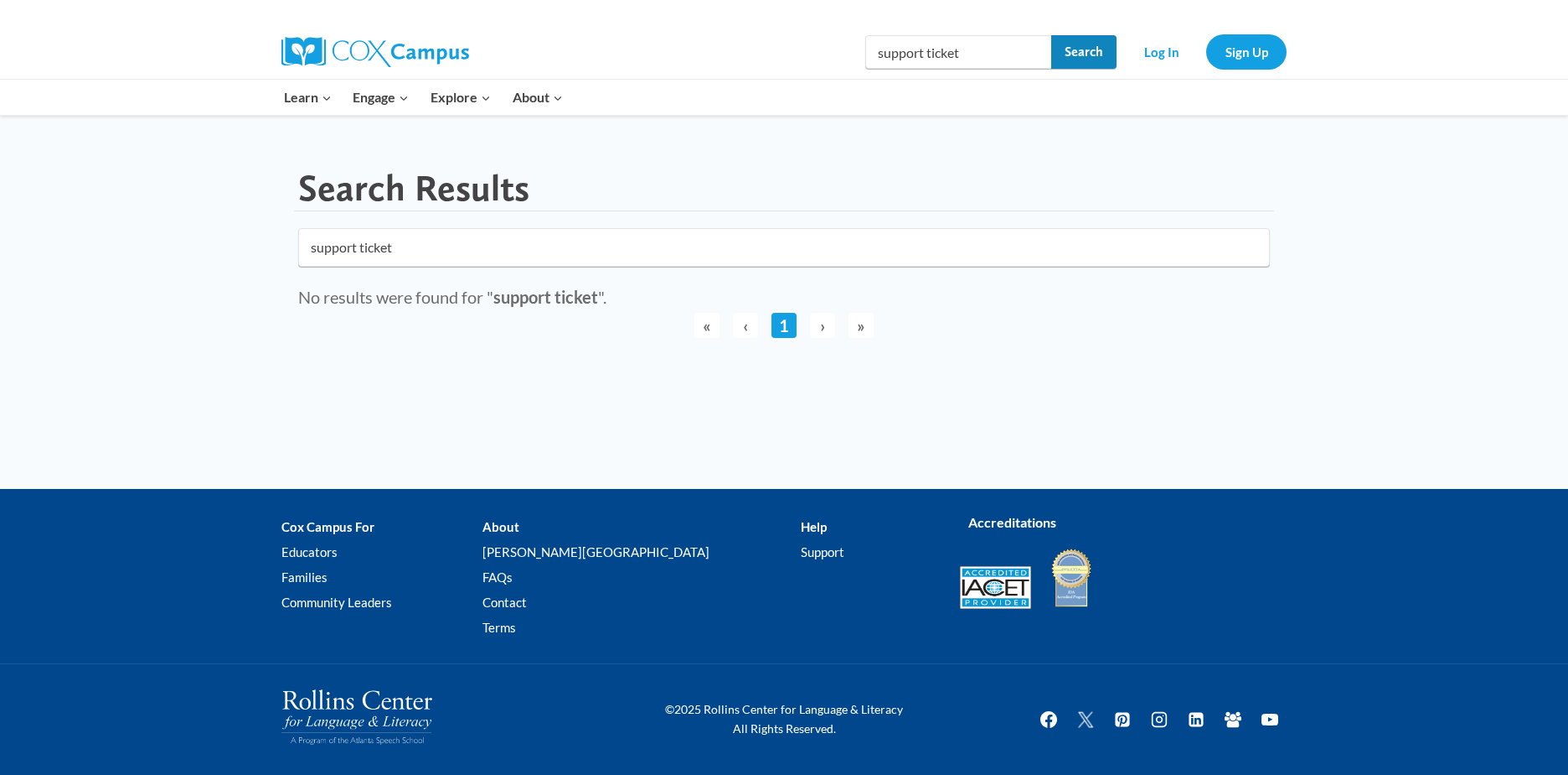
click at [1060, 51] on input "Search" at bounding box center [1083, 51] width 66 height 33
click at [557, 597] on link "Contact" at bounding box center [641, 602] width 318 height 25
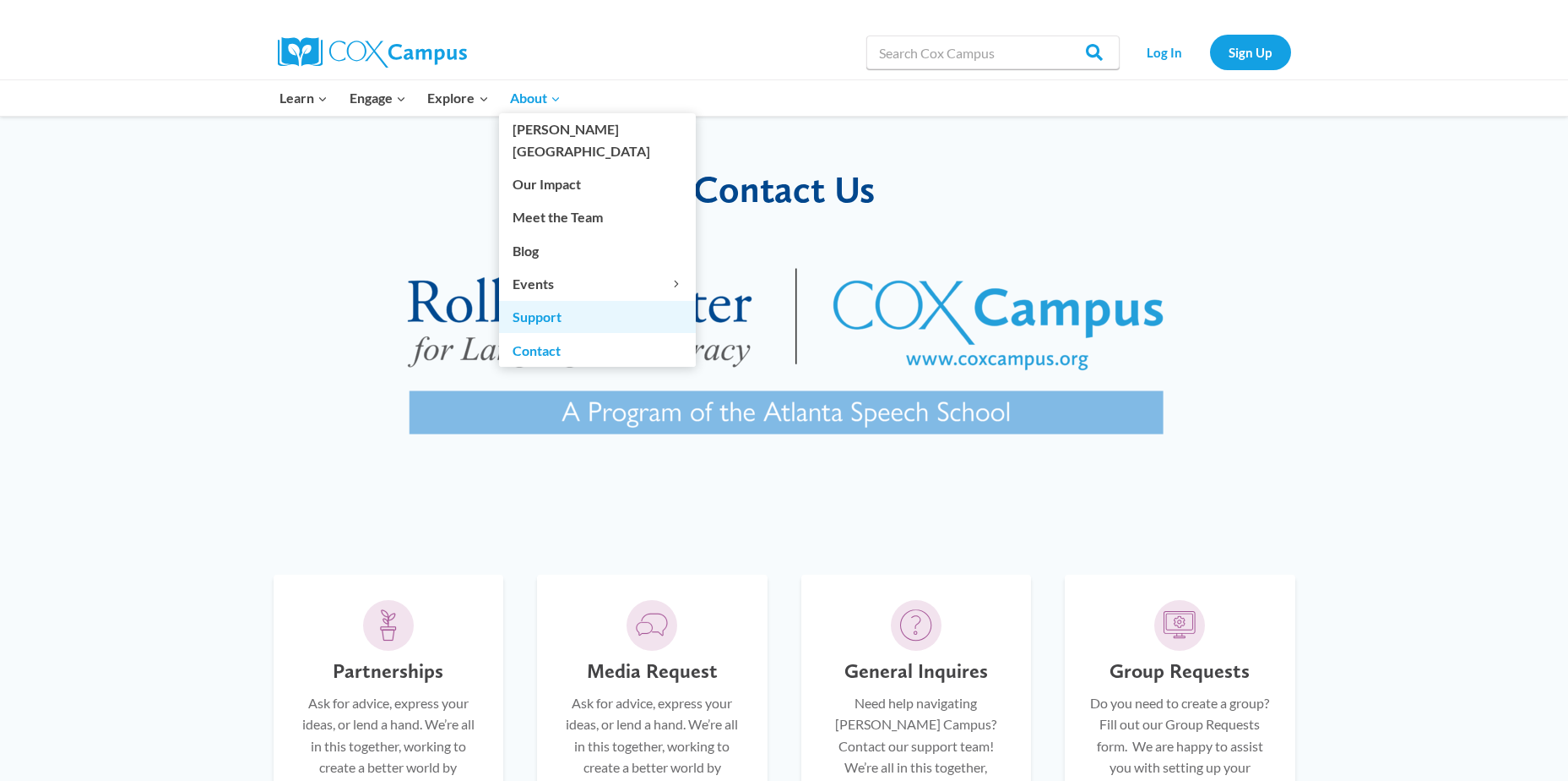
click at [559, 301] on link "Support" at bounding box center [597, 316] width 197 height 32
